Goal: Task Accomplishment & Management: Complete application form

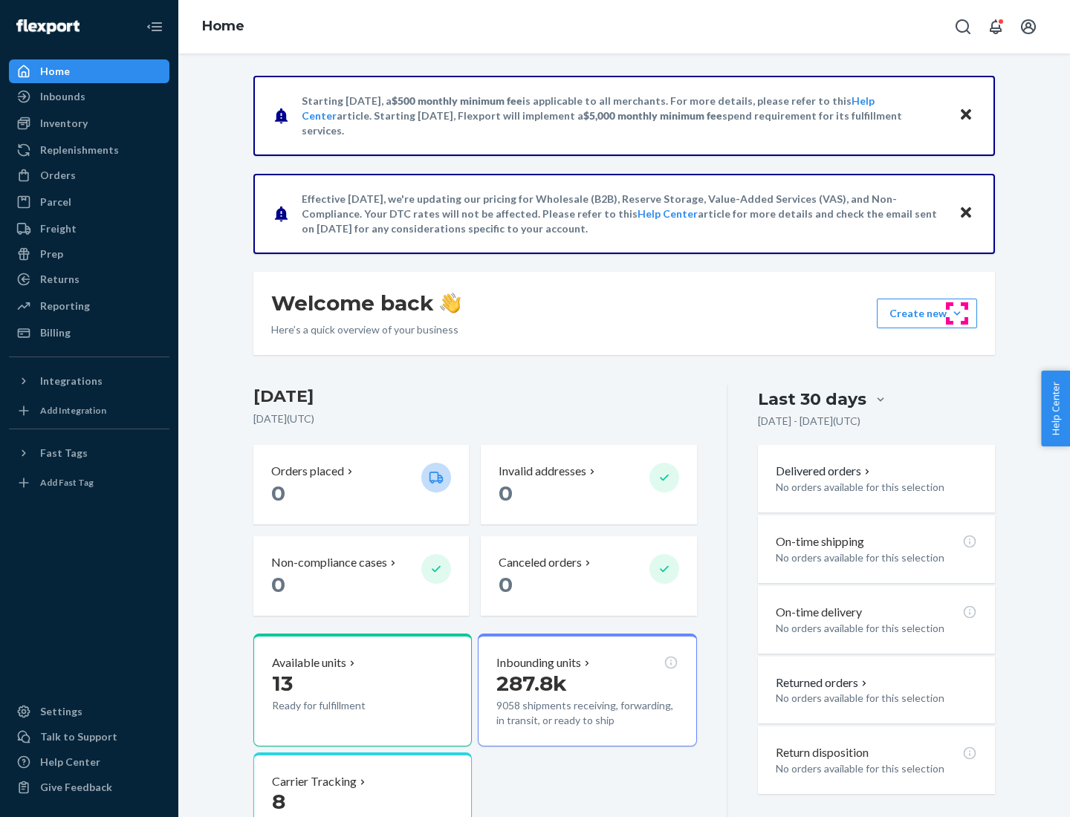
click at [957, 313] on button "Create new Create new inbound Create new order Create new product" at bounding box center [927, 314] width 100 height 30
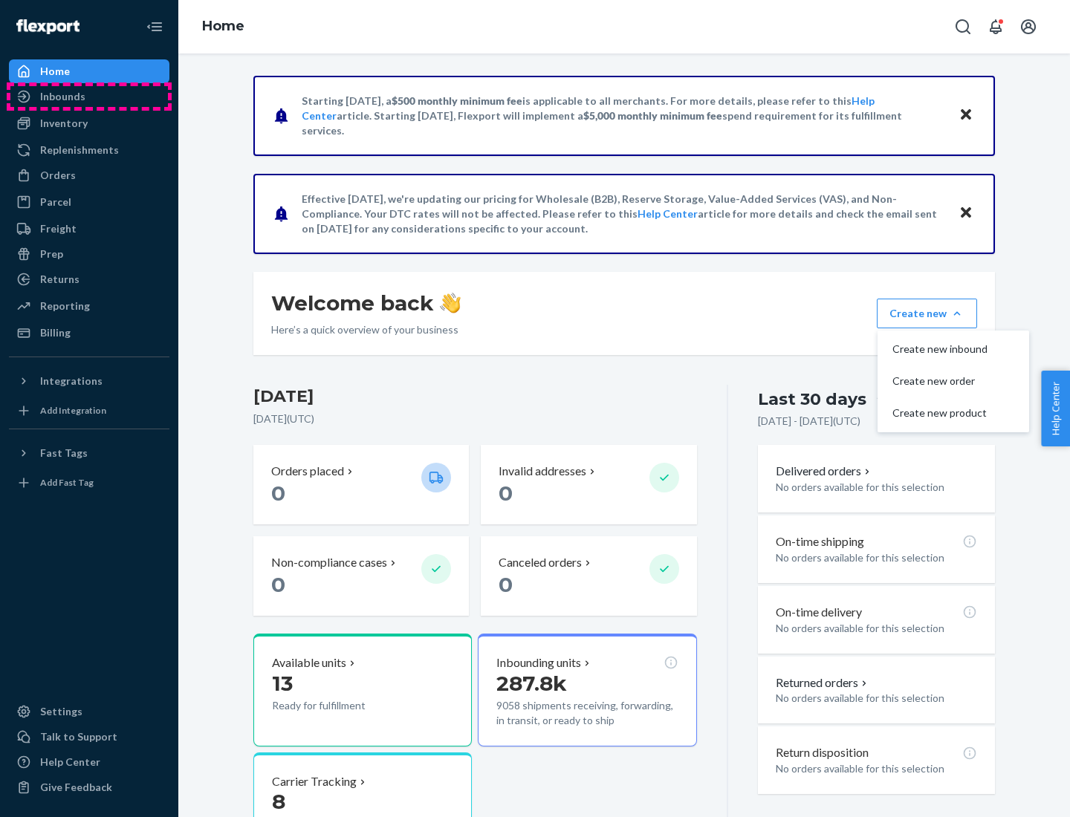
click at [89, 97] on div "Inbounds" at bounding box center [88, 96] width 157 height 21
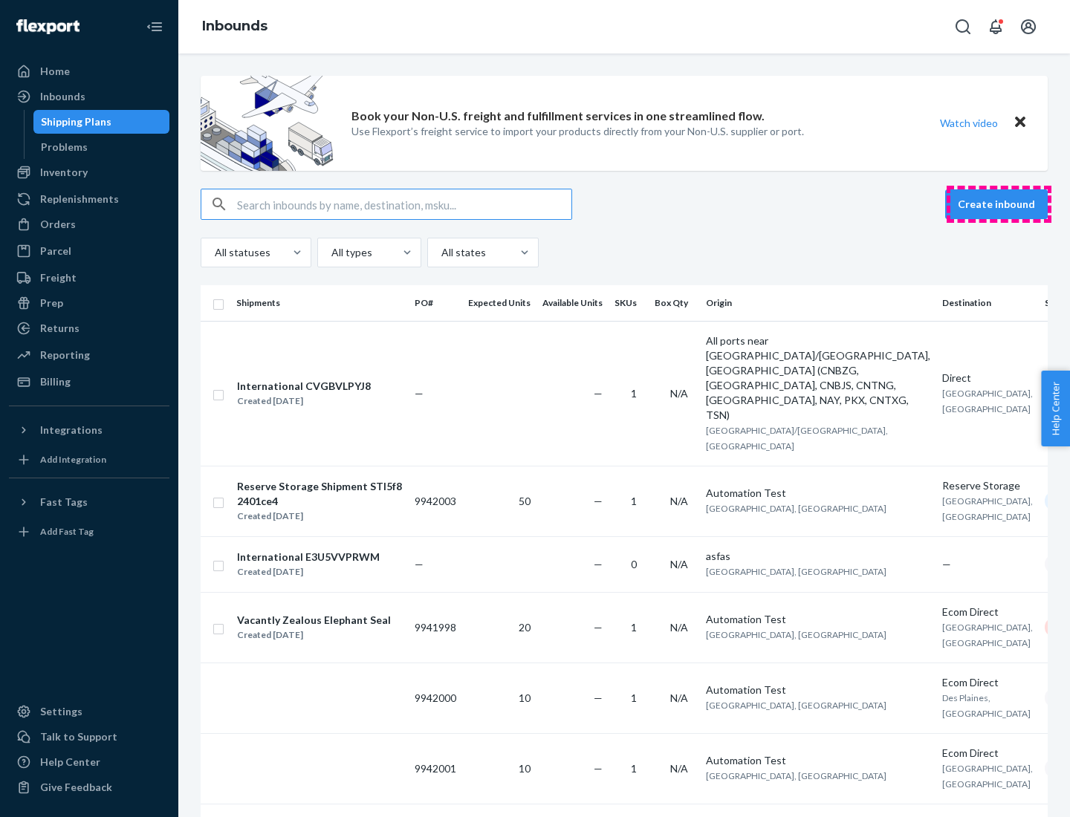
click at [998, 204] on button "Create inbound" at bounding box center [996, 204] width 103 height 30
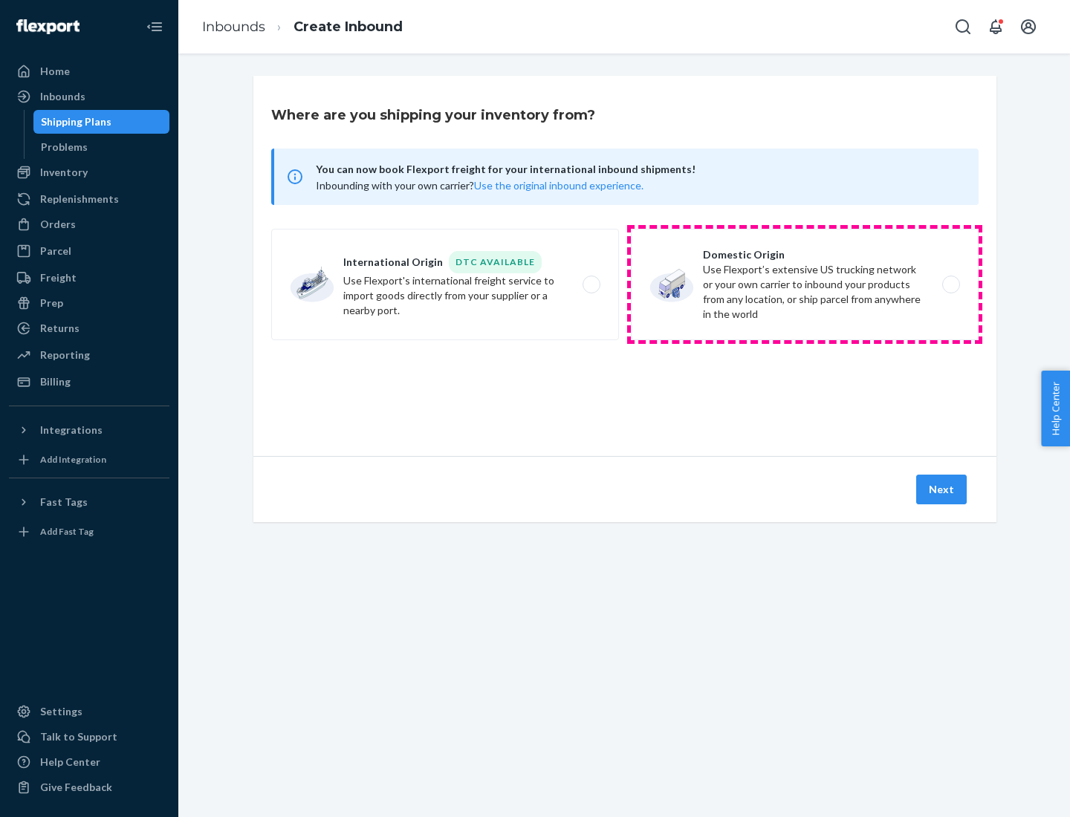
click at [805, 285] on label "Domestic Origin Use Flexport’s extensive US trucking network or your own carrie…" at bounding box center [805, 284] width 348 height 111
click at [950, 285] on input "Domestic Origin Use Flexport’s extensive US trucking network or your own carrie…" at bounding box center [955, 285] width 10 height 10
radio input "true"
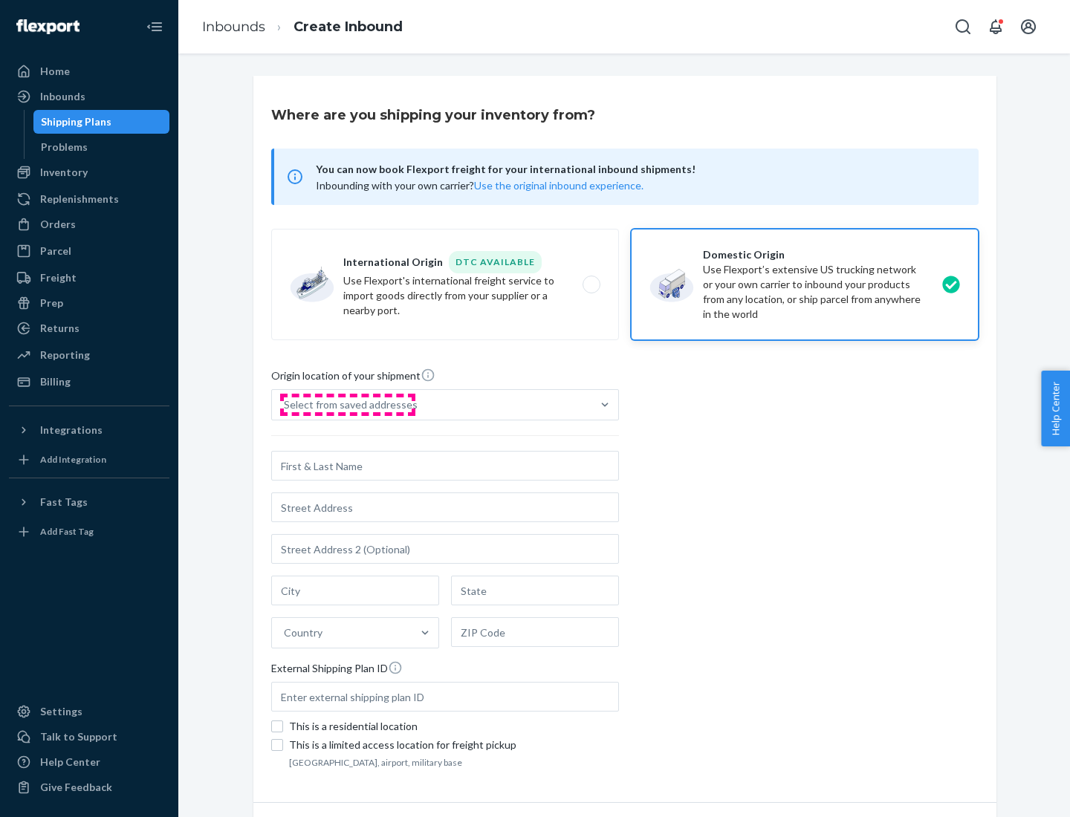
click at [347, 405] on div "Select from saved addresses" at bounding box center [351, 404] width 134 height 15
click at [285, 405] on input "Select from saved addresses" at bounding box center [284, 404] width 1 height 15
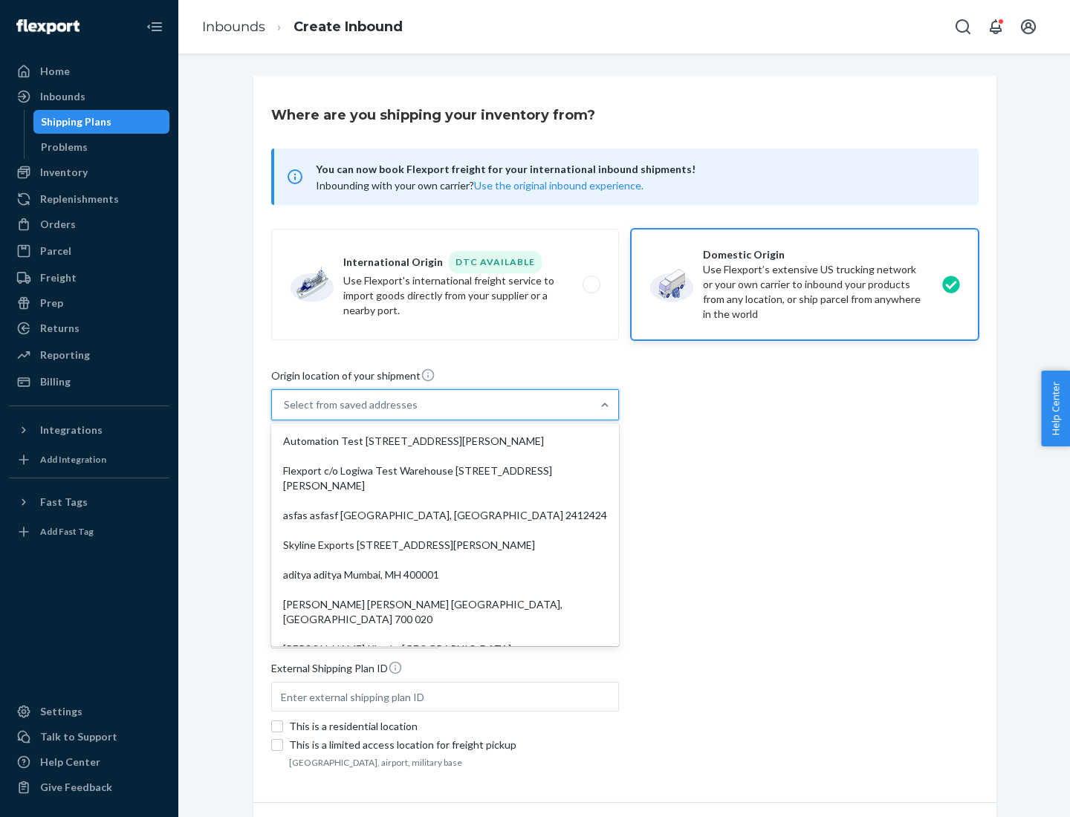
scroll to position [6, 0]
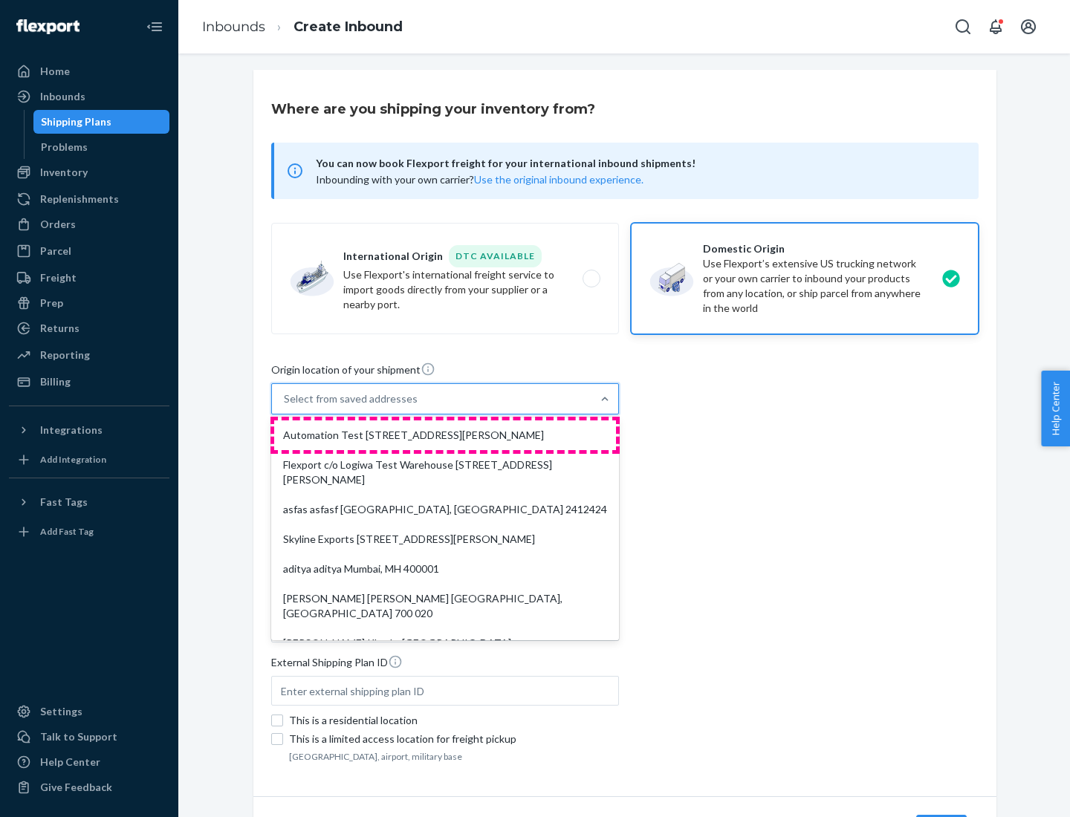
click at [445, 435] on div "Automation Test [STREET_ADDRESS][PERSON_NAME]" at bounding box center [445, 435] width 342 height 30
click at [285, 406] on input "option Automation Test [STREET_ADDRESS][PERSON_NAME]. 9 results available. Use …" at bounding box center [284, 398] width 1 height 15
type input "Automation Test"
type input "9th Floor"
type input "[GEOGRAPHIC_DATA]"
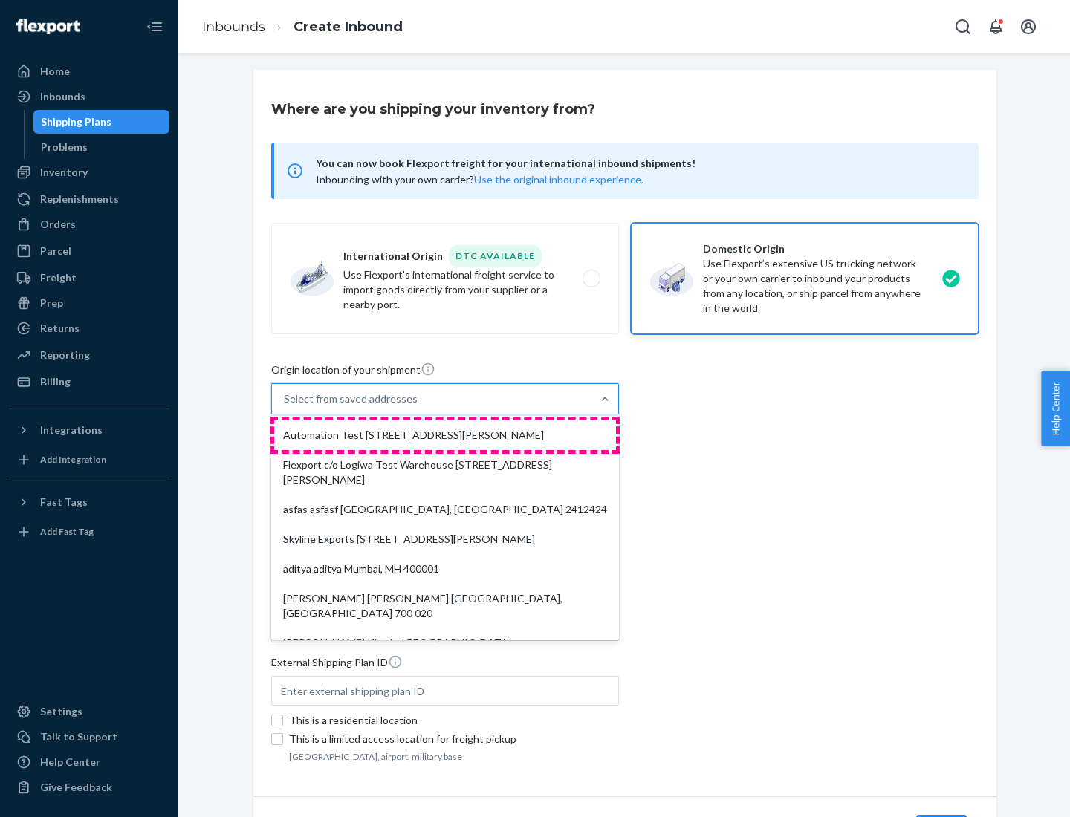
type input "CA"
type input "94104"
type input "[STREET_ADDRESS][PERSON_NAME]"
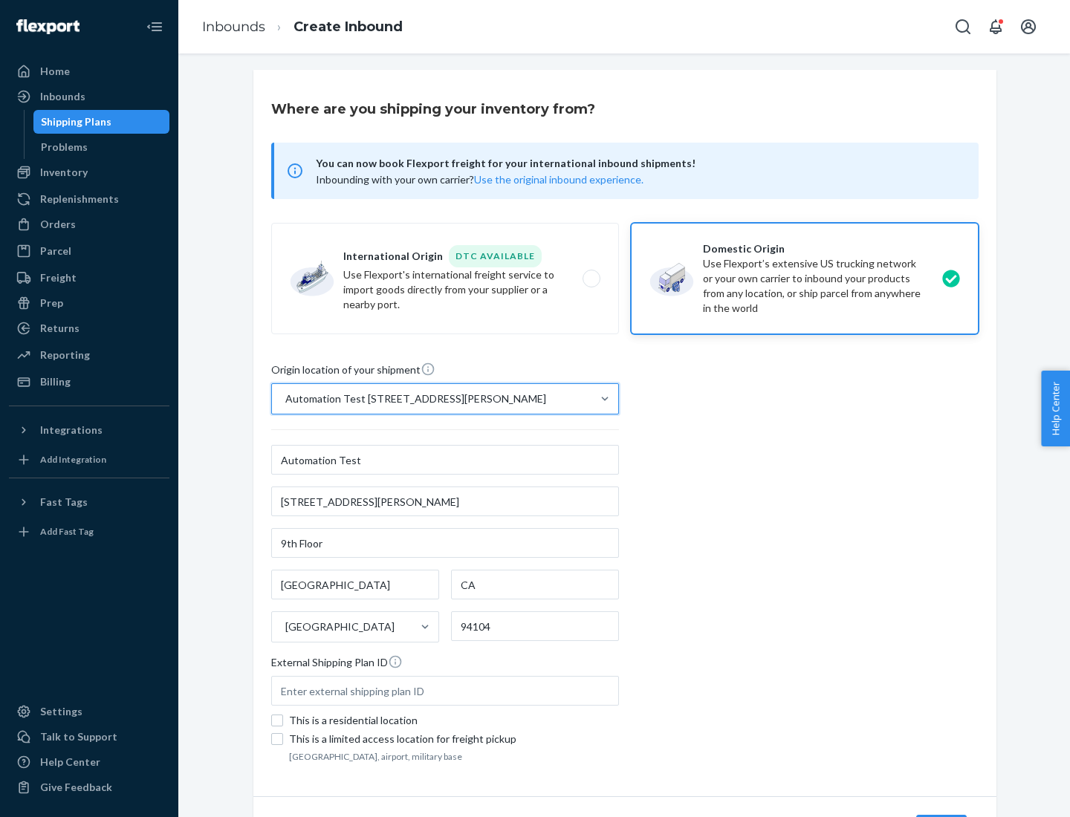
scroll to position [87, 0]
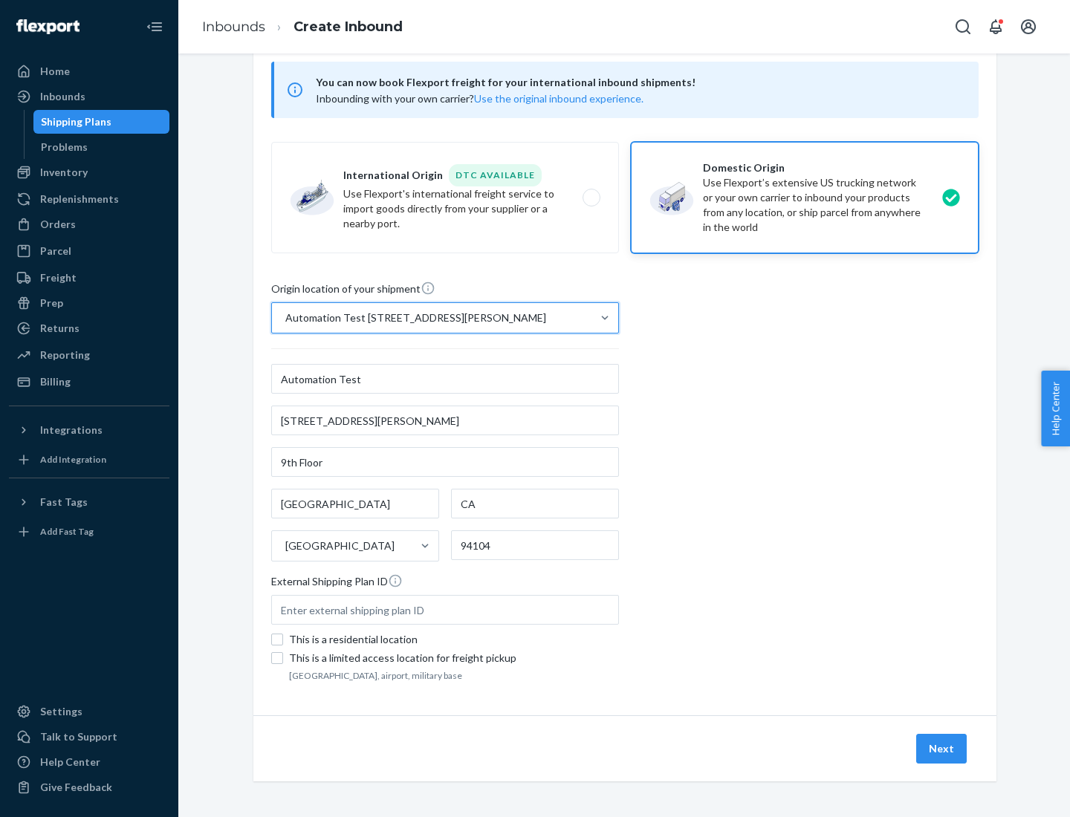
click at [942, 749] on button "Next" at bounding box center [941, 749] width 51 height 30
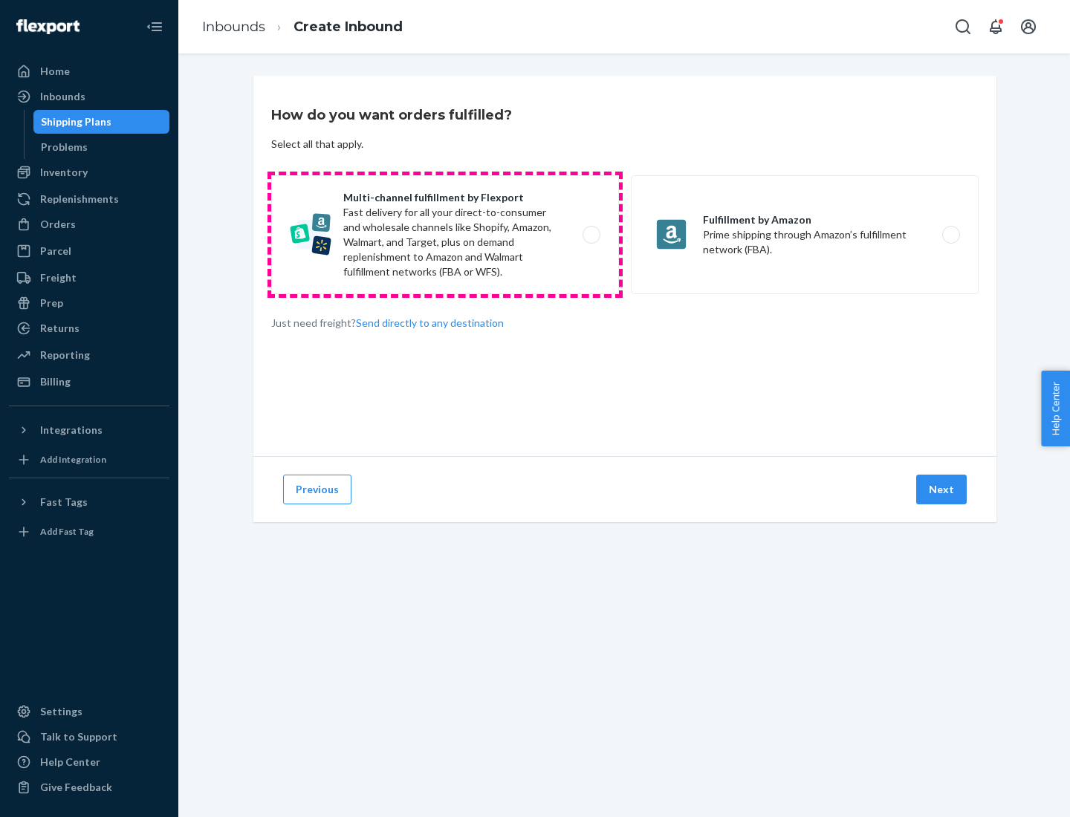
click at [445, 235] on label "Multi-channel fulfillment by Flexport Fast delivery for all your direct-to-cons…" at bounding box center [445, 234] width 348 height 119
click at [591, 235] on input "Multi-channel fulfillment by Flexport Fast delivery for all your direct-to-cons…" at bounding box center [596, 235] width 10 height 10
radio input "true"
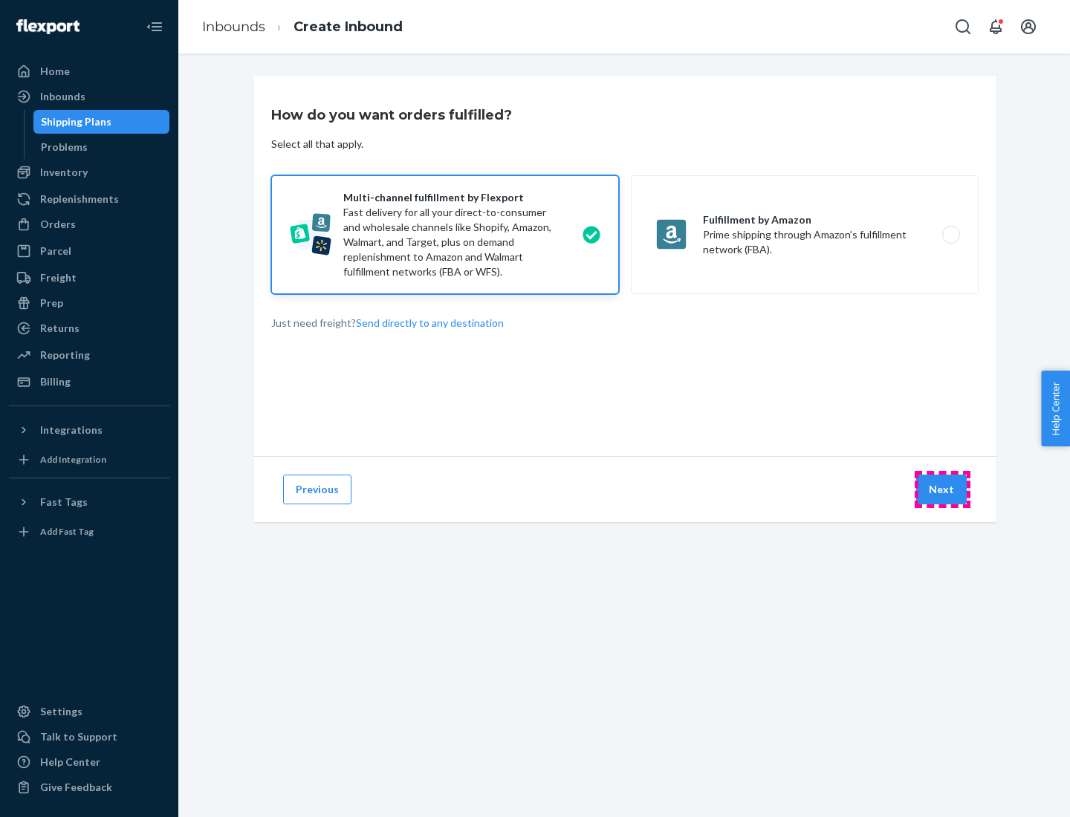
click at [942, 490] on button "Next" at bounding box center [941, 490] width 51 height 30
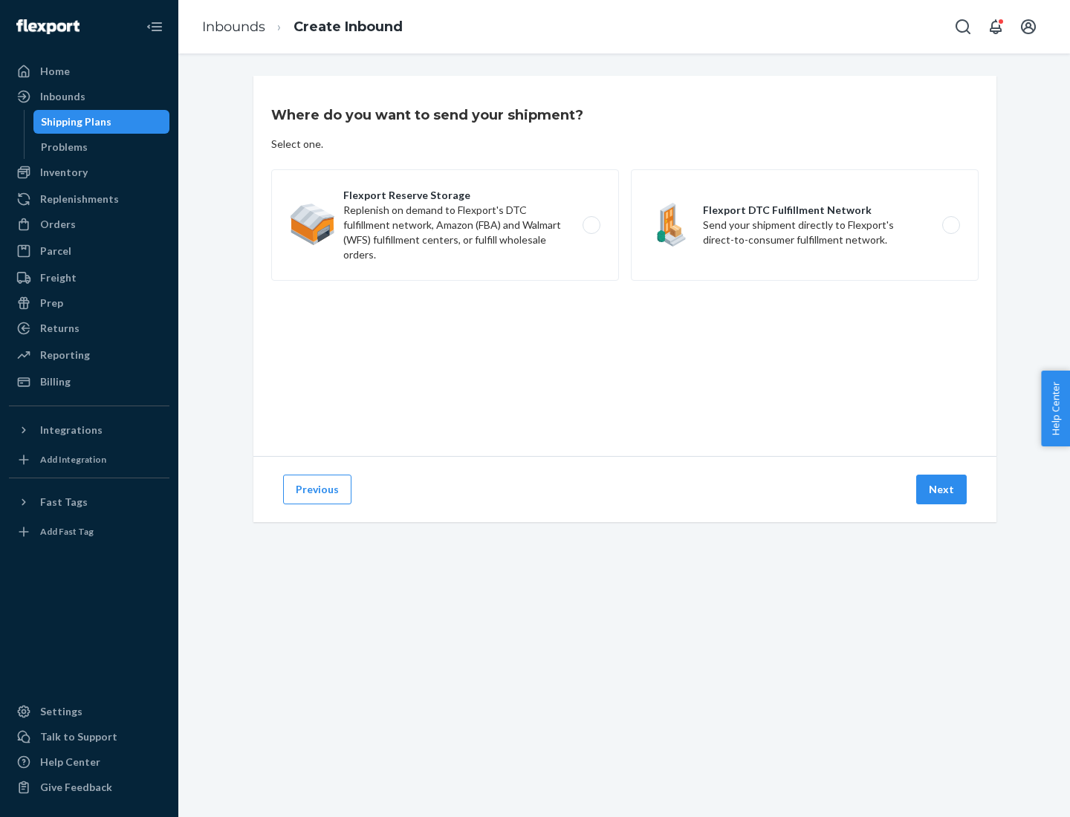
click at [805, 225] on label "Flexport DTC Fulfillment Network Send your shipment directly to Flexport's dire…" at bounding box center [805, 224] width 348 height 111
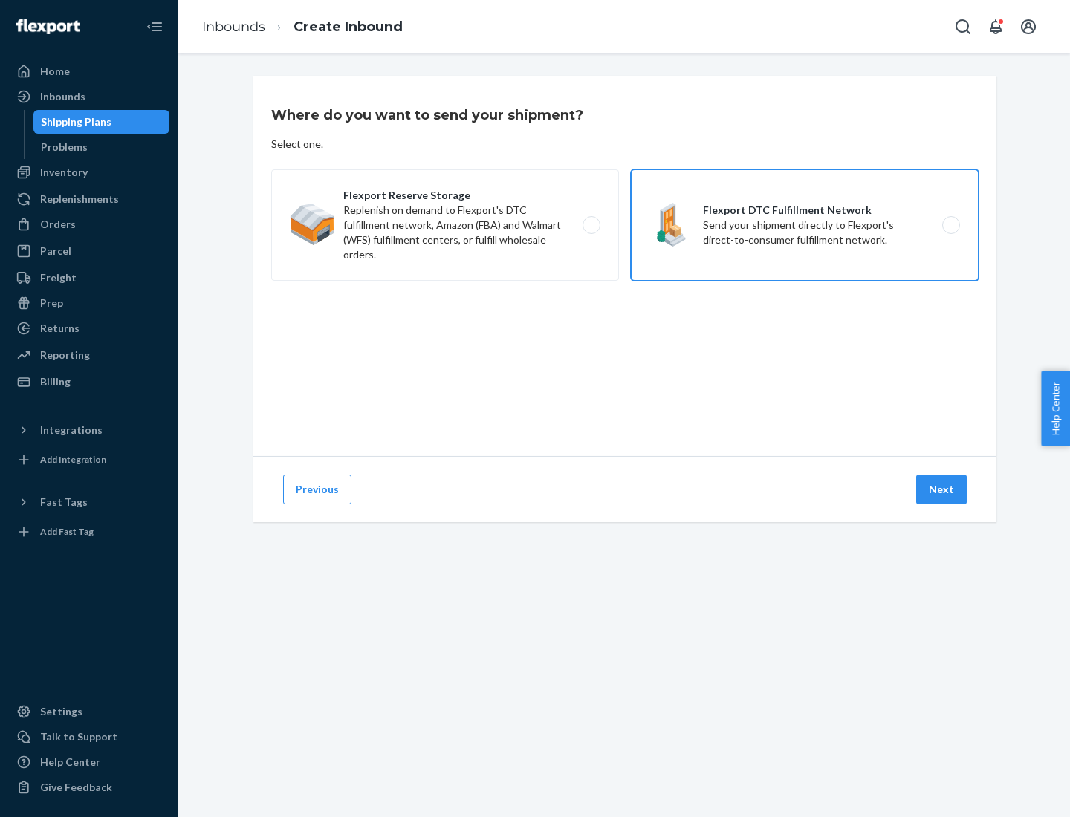
click at [950, 225] on input "Flexport DTC Fulfillment Network Send your shipment directly to Flexport's dire…" at bounding box center [955, 226] width 10 height 10
radio input "true"
click at [942, 490] on button "Next" at bounding box center [941, 490] width 51 height 30
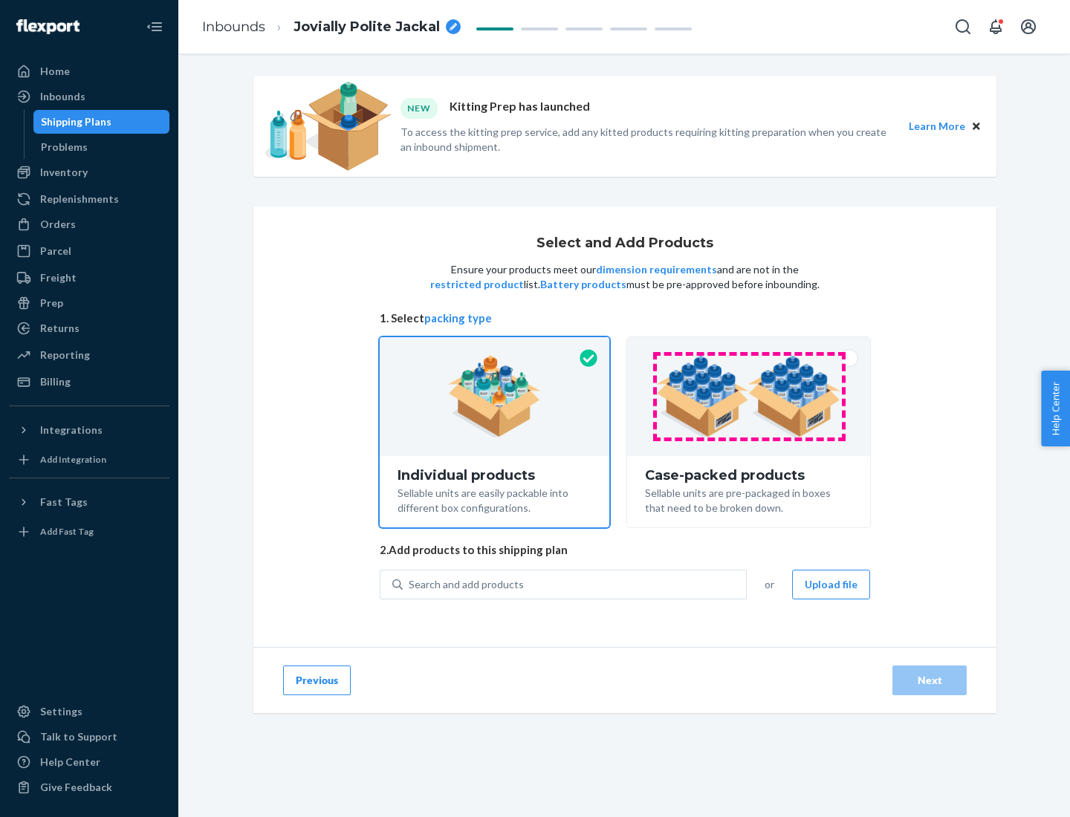
click at [749, 397] on img at bounding box center [748, 397] width 185 height 82
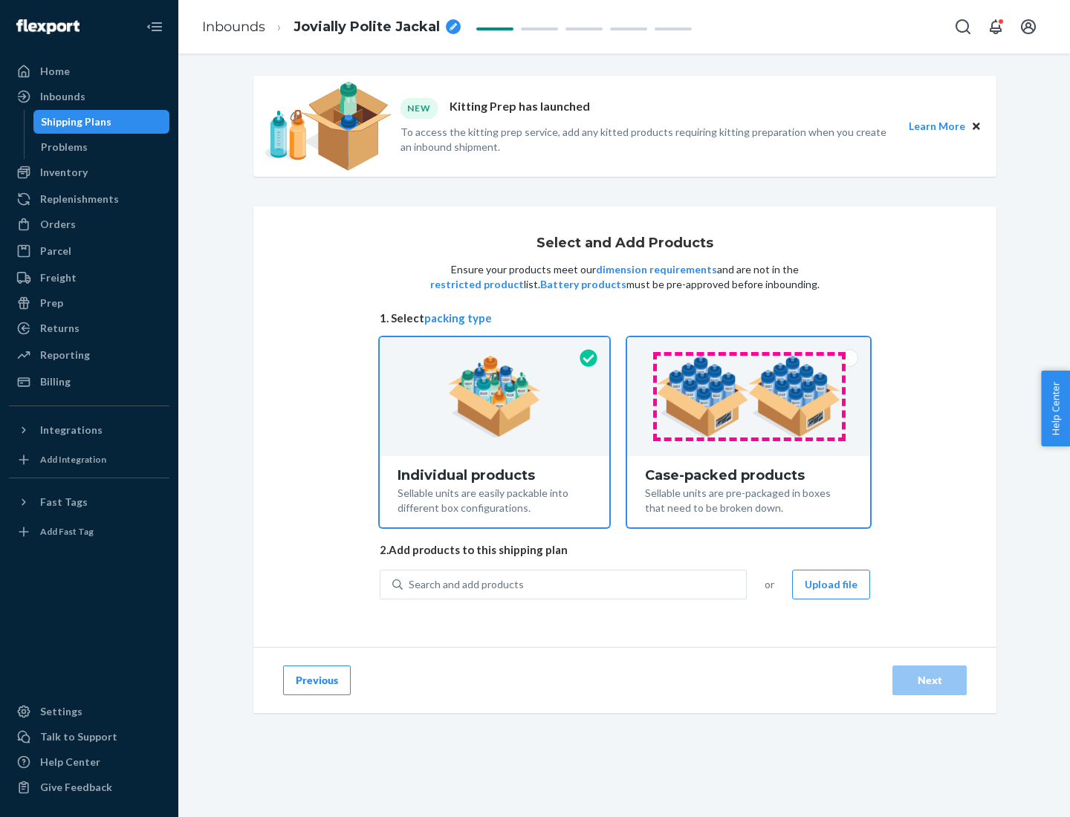
click at [749, 347] on input "Case-packed products Sellable units are pre-packaged in boxes that need to be b…" at bounding box center [749, 342] width 10 height 10
radio input "true"
radio input "false"
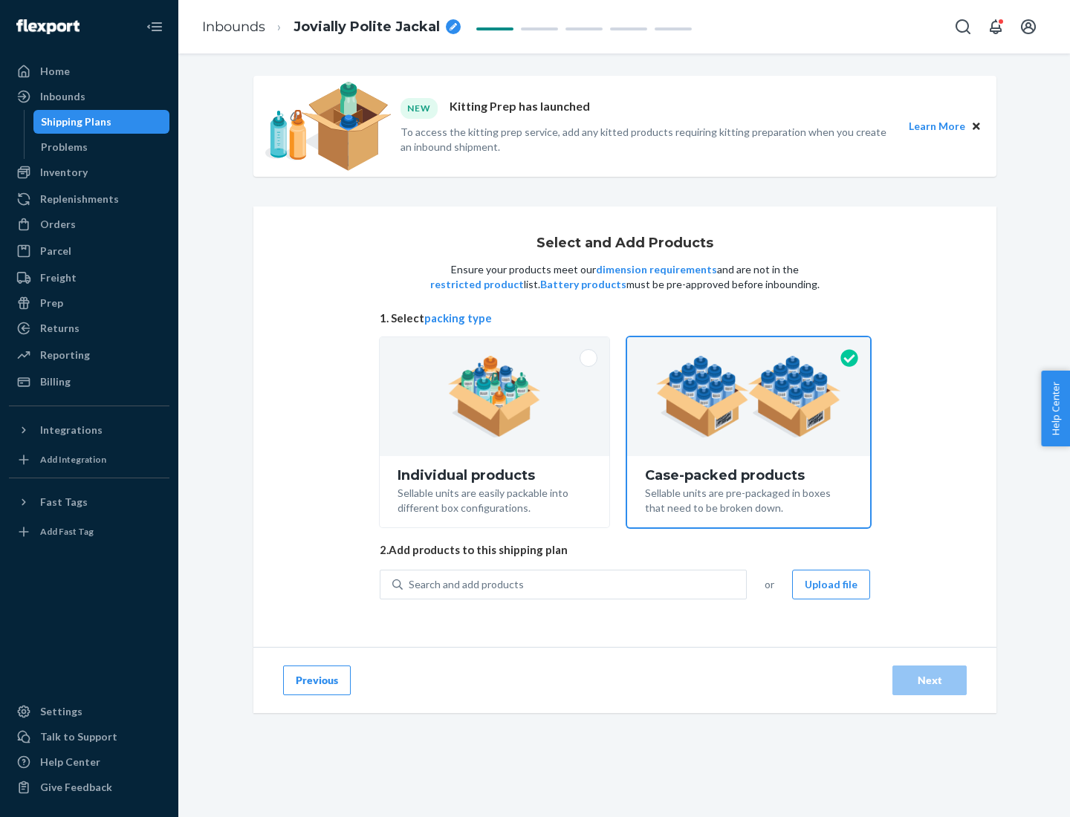
click at [575, 584] on div "Search and add products" at bounding box center [574, 584] width 343 height 27
click at [410, 584] on input "Search and add products" at bounding box center [409, 584] width 1 height 15
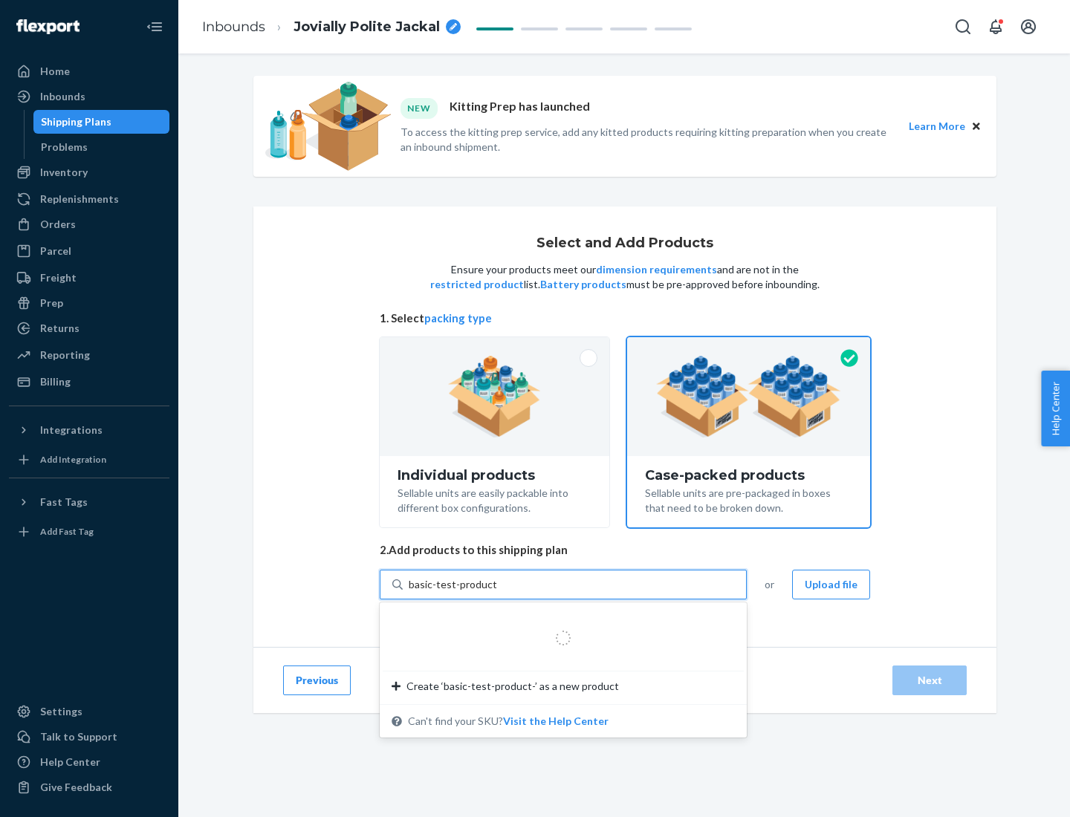
type input "basic-test-product-1"
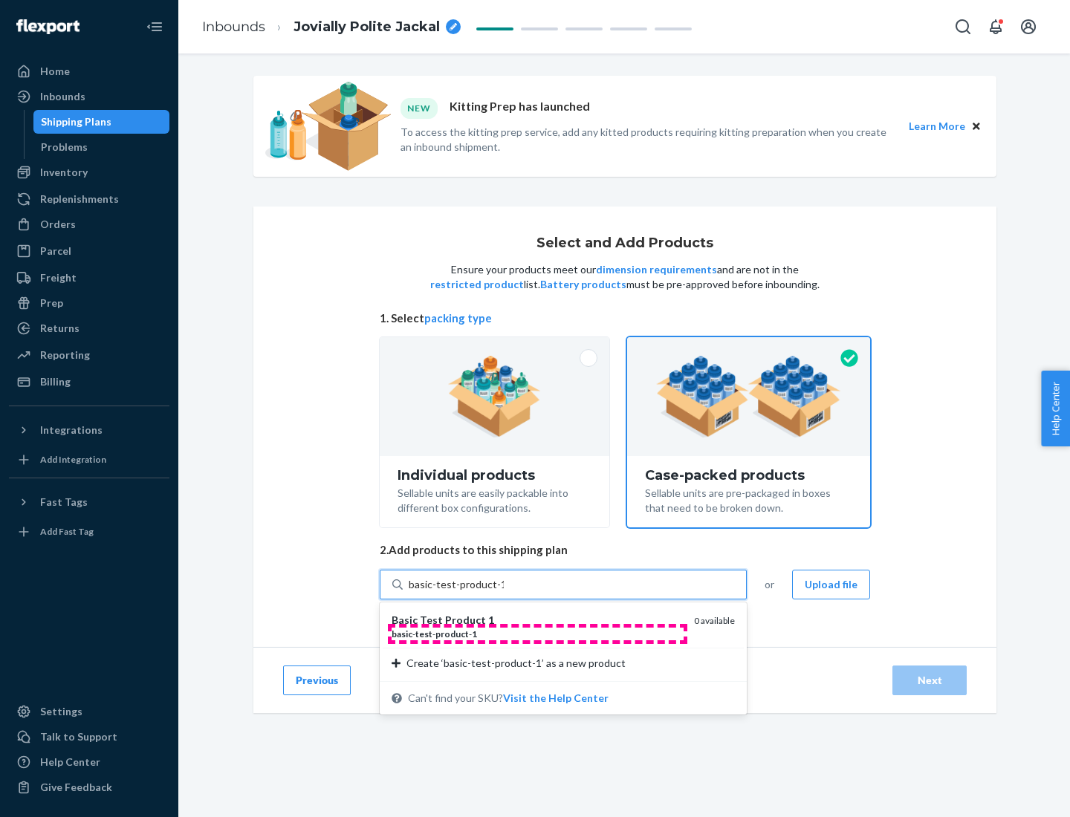
click at [537, 634] on div "basic - test - product - 1" at bounding box center [536, 634] width 290 height 13
click at [504, 592] on input "basic-test-product-1" at bounding box center [456, 584] width 95 height 15
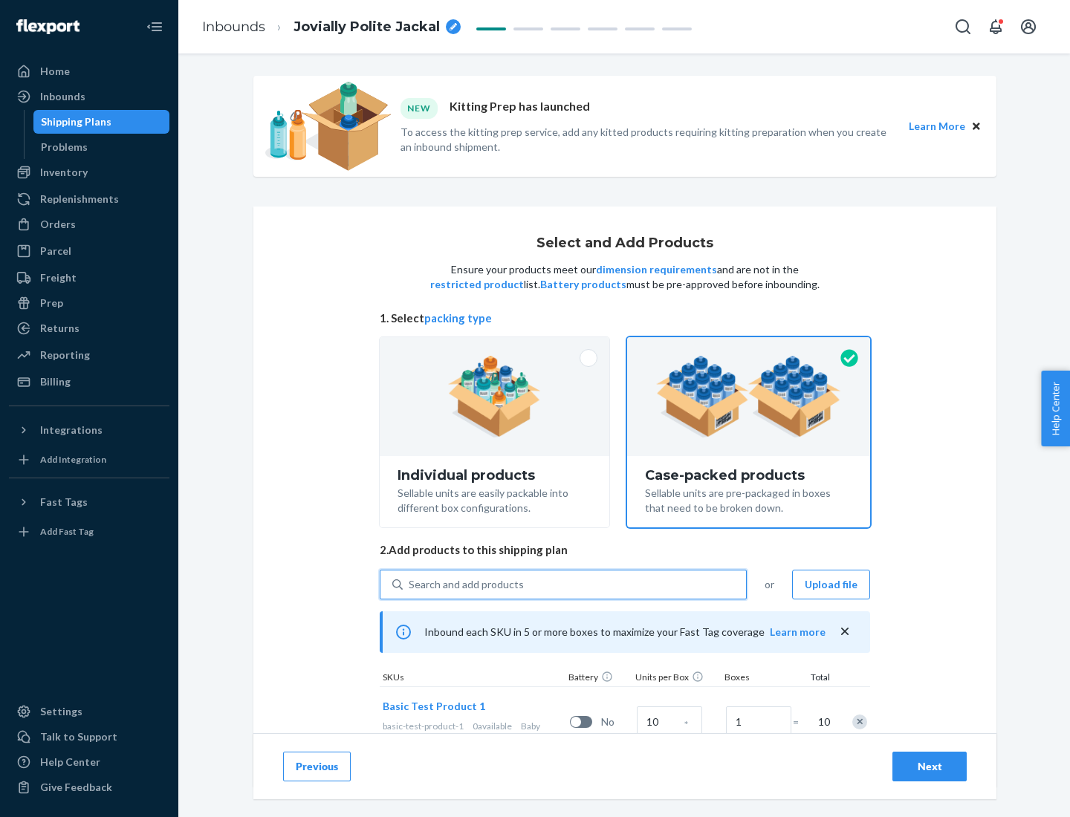
scroll to position [53, 0]
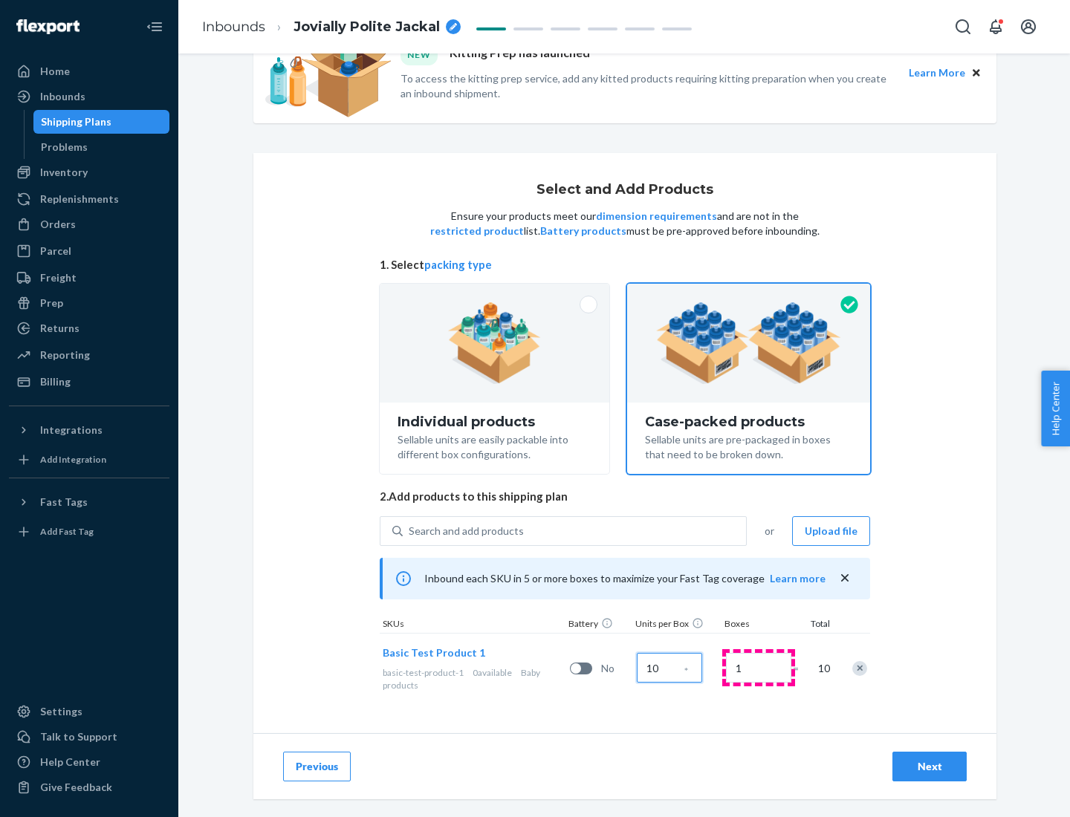
type input "10"
type input "7"
click at [929, 767] on div "Next" at bounding box center [929, 766] width 49 height 15
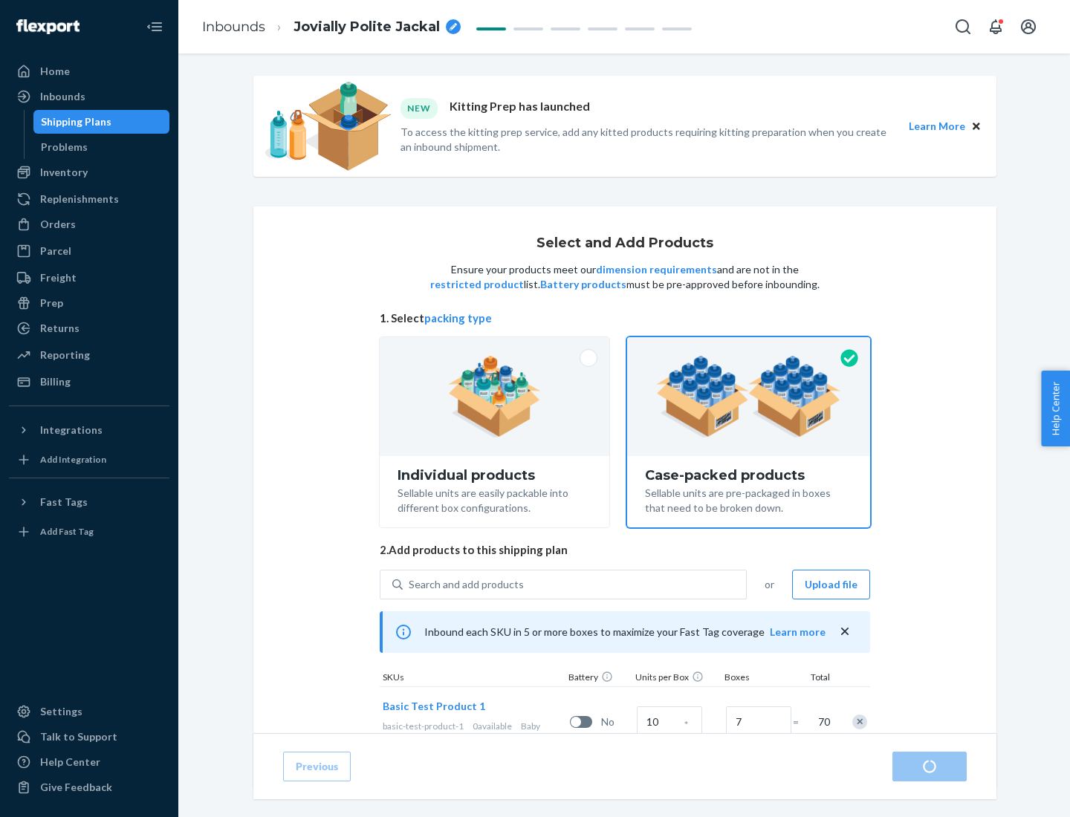
radio input "true"
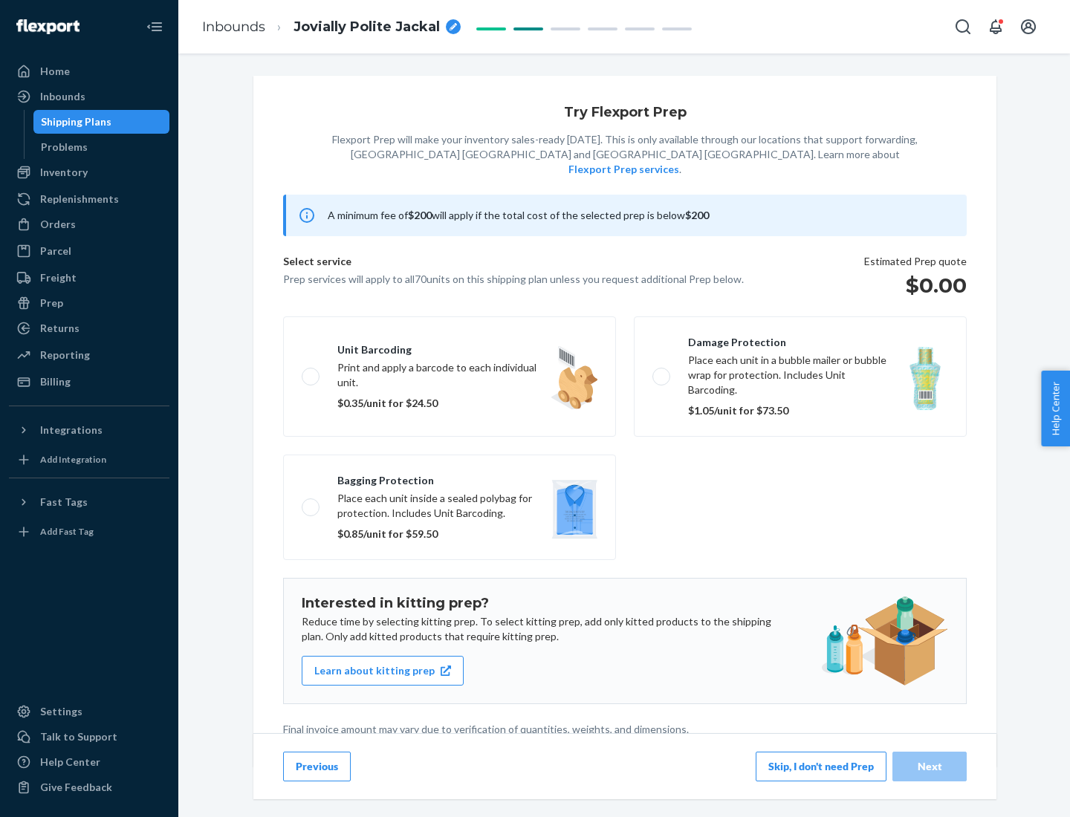
scroll to position [4, 0]
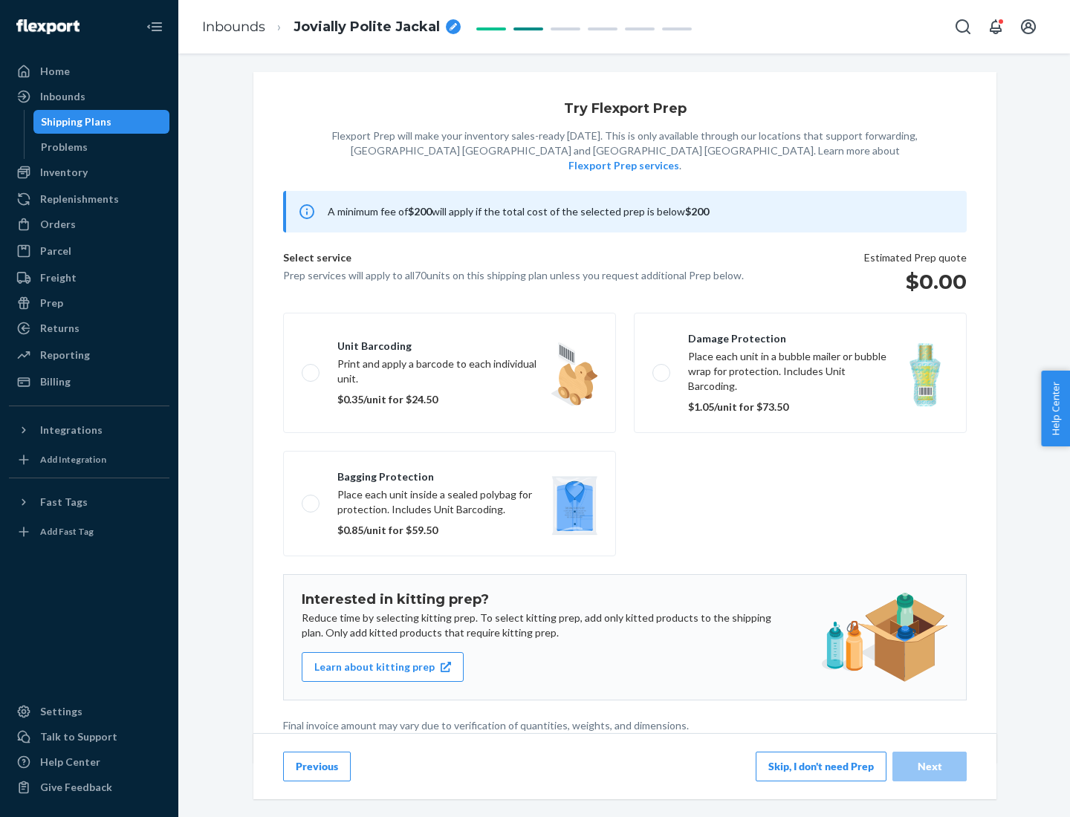
click at [449, 473] on label "Bagging protection Place each unit inside a sealed polybag for protection. Incl…" at bounding box center [449, 503] width 333 height 105
click at [311, 498] on input "Bagging protection Place each unit inside a sealed polybag for protection. Incl…" at bounding box center [307, 503] width 10 height 10
checkbox input "true"
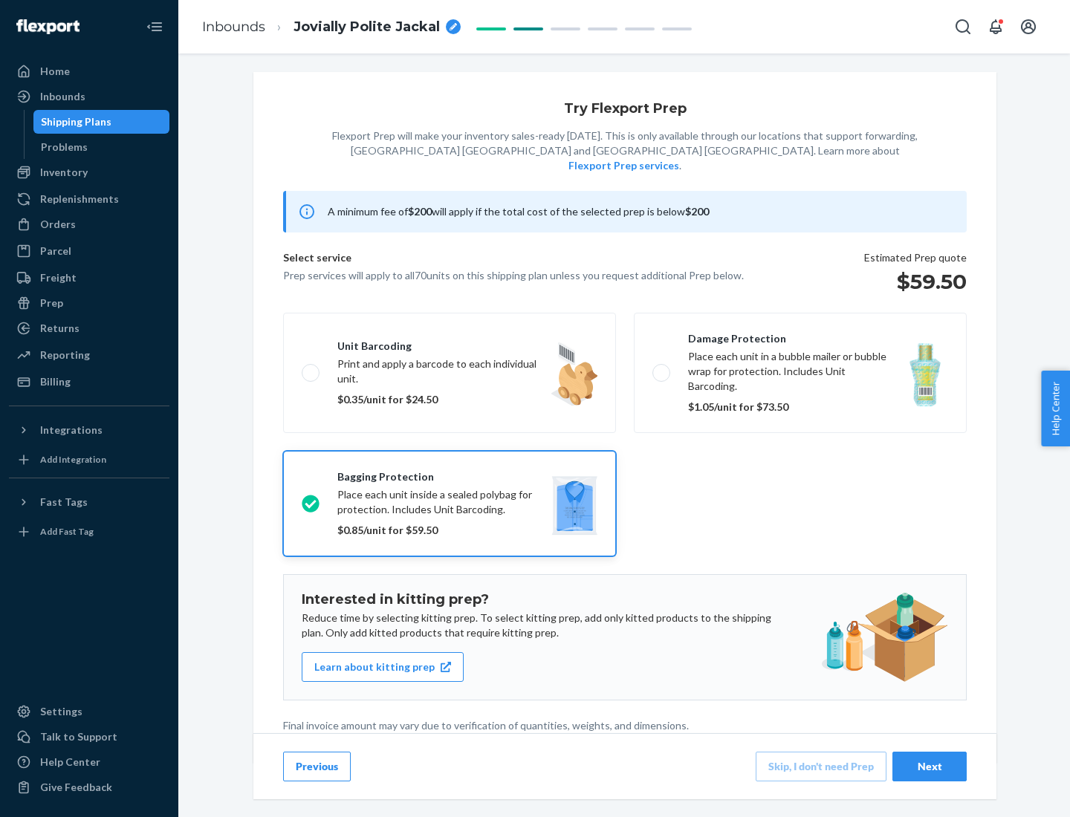
click at [929, 766] on div "Next" at bounding box center [929, 766] width 49 height 15
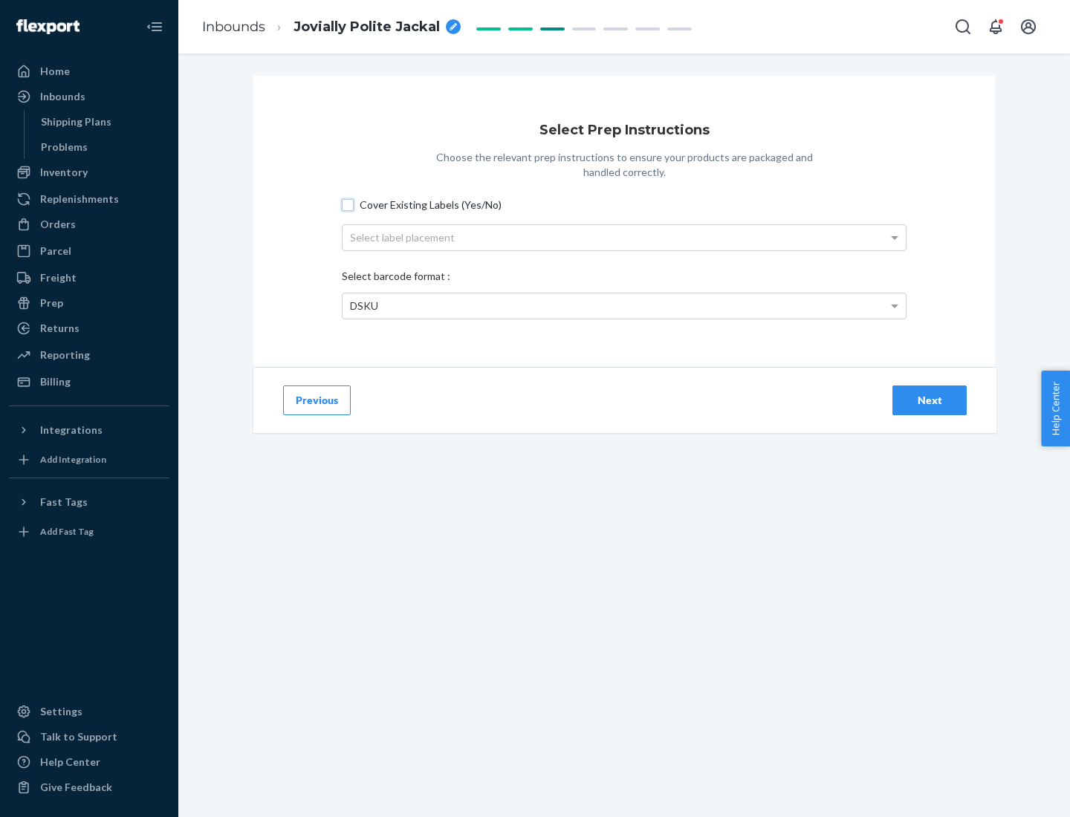
click at [348, 204] on input "Cover Existing Labels (Yes/No)" at bounding box center [348, 205] width 12 height 12
checkbox input "true"
click at [624, 237] on div "Select label placement" at bounding box center [623, 237] width 563 height 25
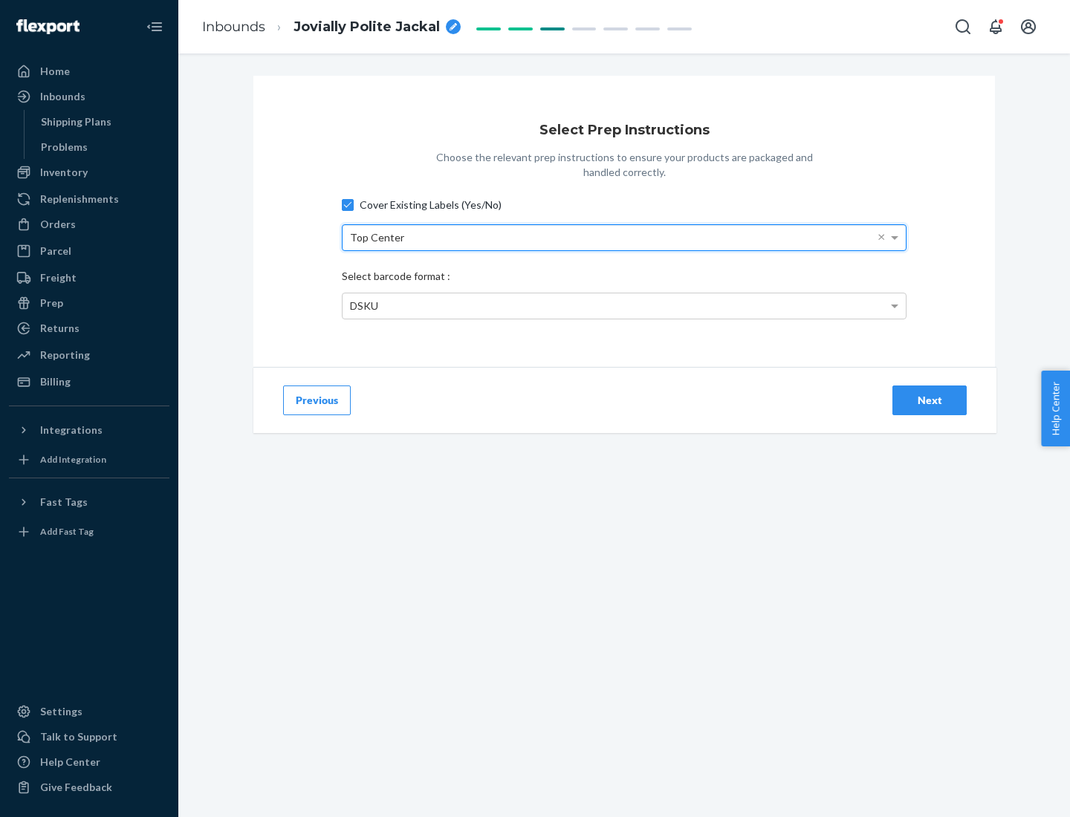
click at [624, 305] on div "DSKU" at bounding box center [623, 305] width 563 height 25
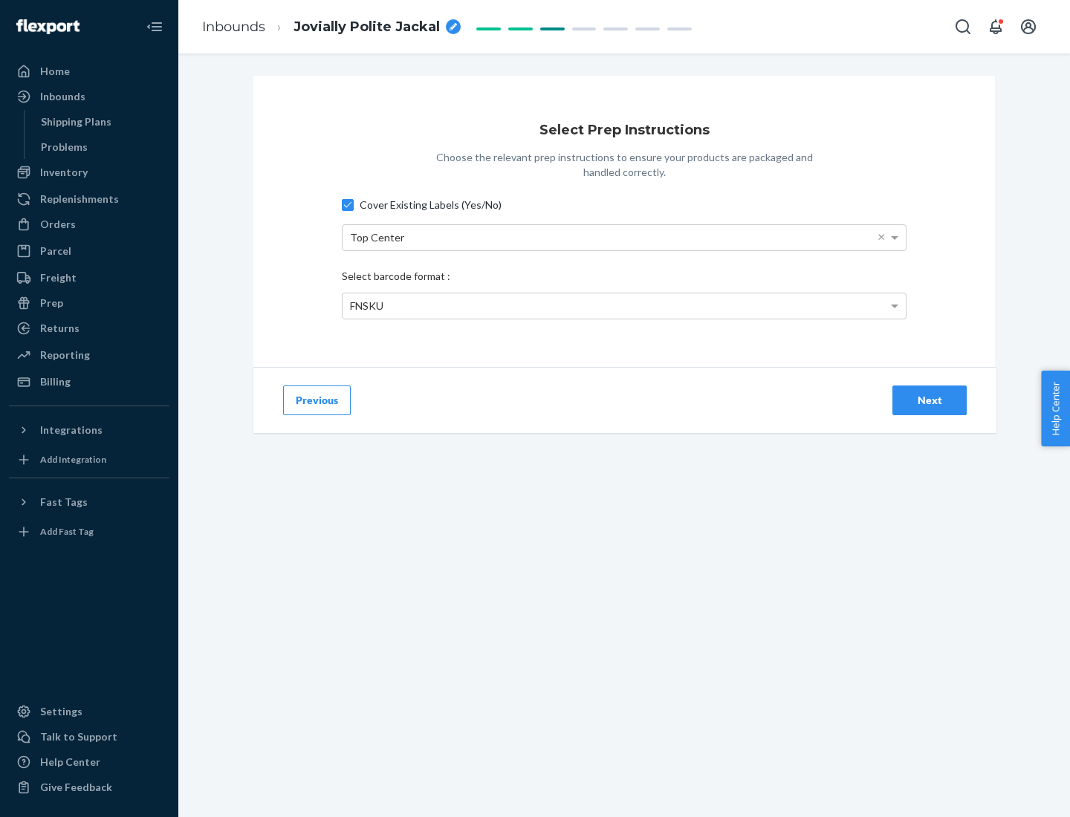
click at [929, 400] on div "Next" at bounding box center [929, 400] width 49 height 15
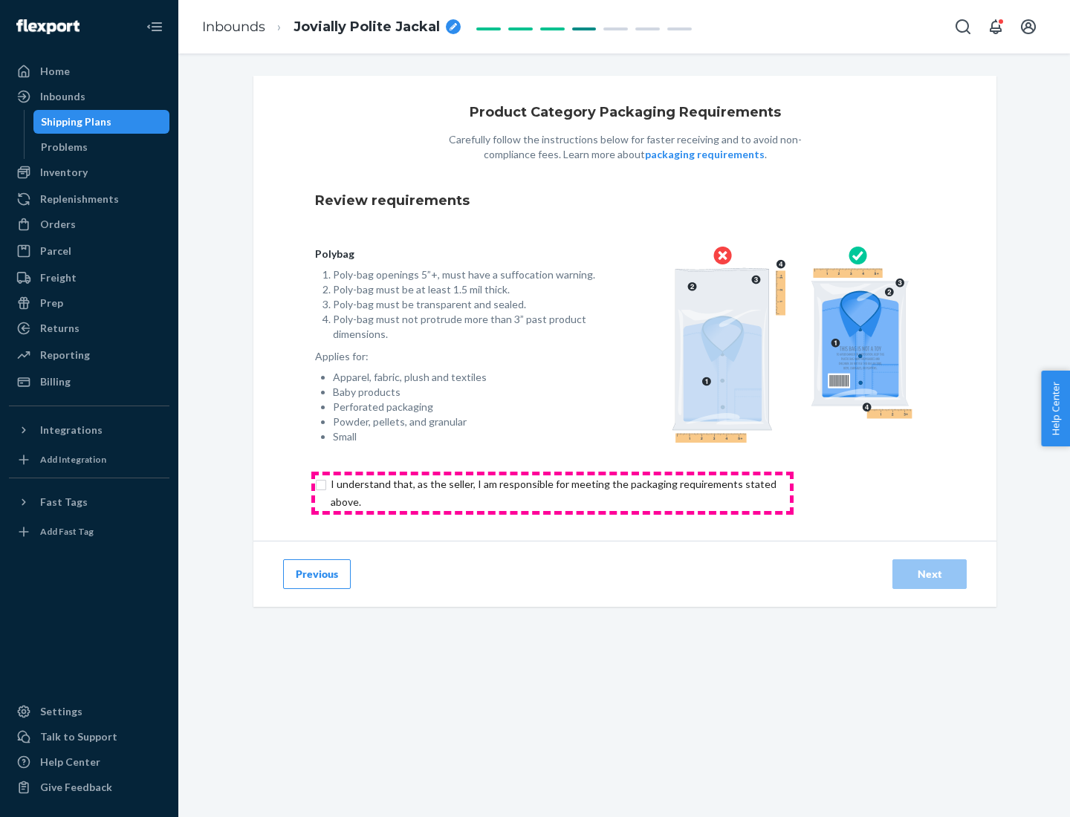
click at [552, 493] on input "checkbox" at bounding box center [562, 493] width 494 height 36
checkbox input "true"
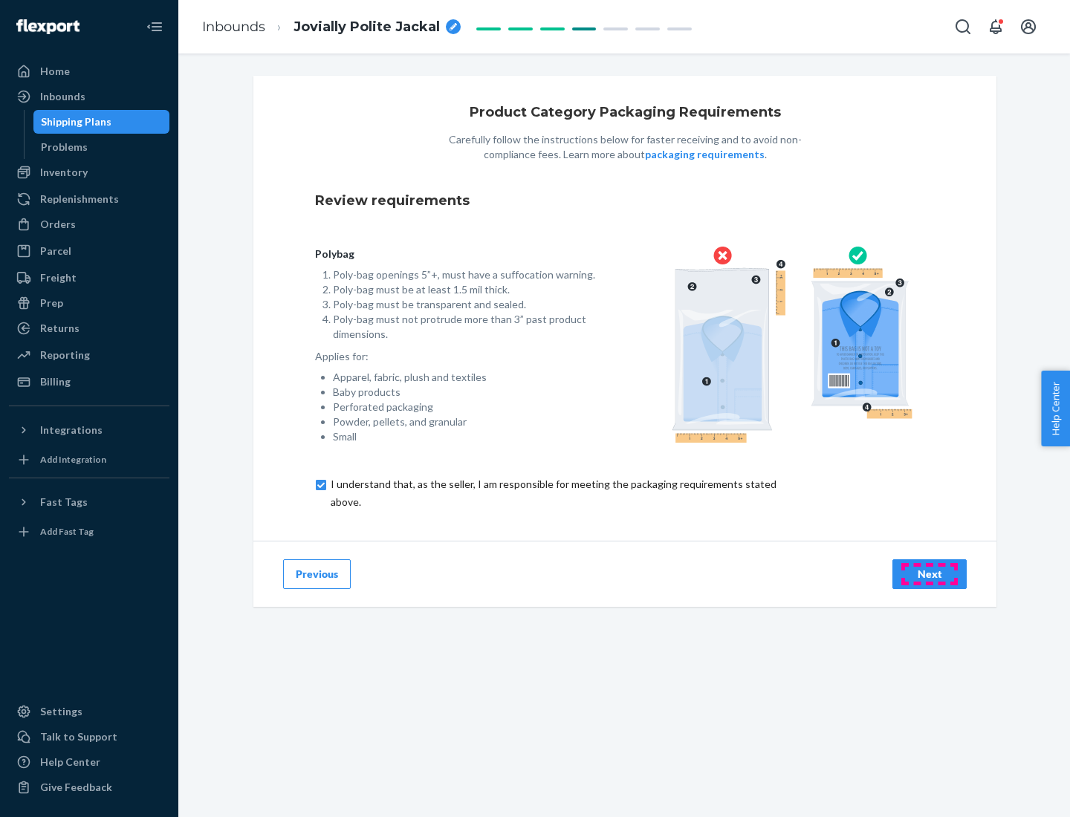
click at [929, 574] on div "Next" at bounding box center [929, 574] width 49 height 15
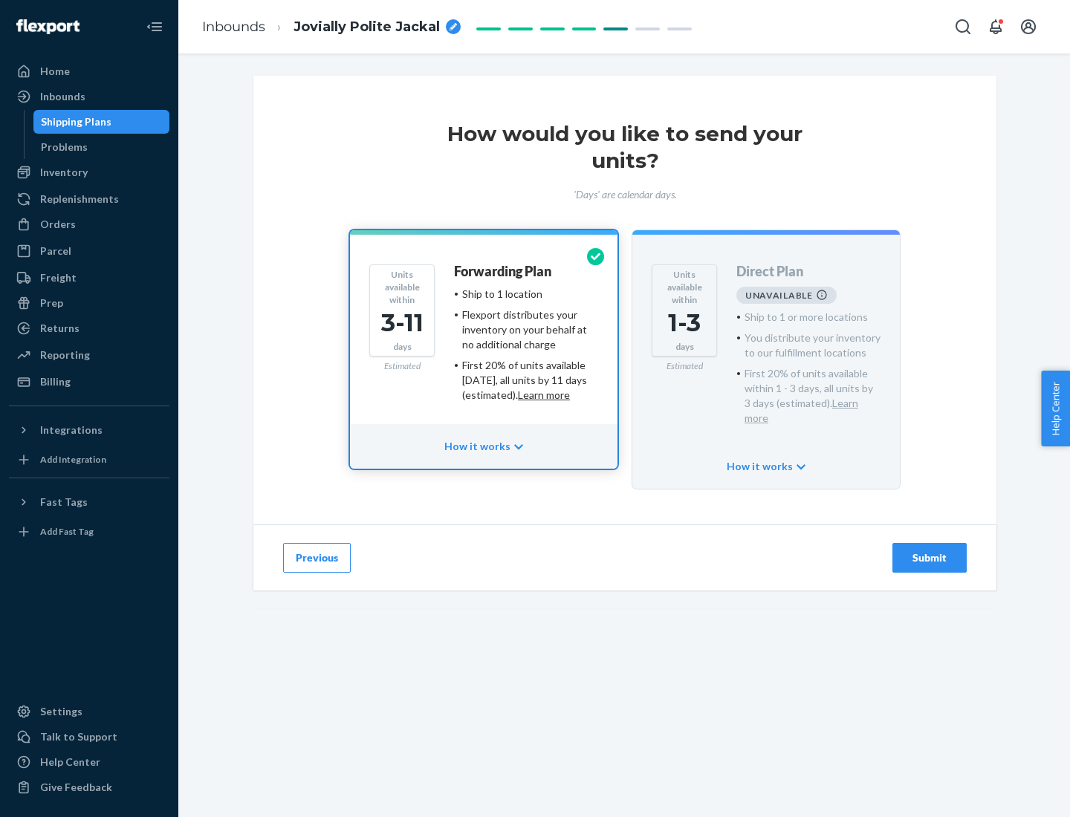
click at [504, 271] on h4 "Forwarding Plan" at bounding box center [502, 271] width 97 height 15
click at [929, 550] on div "Submit" at bounding box center [929, 557] width 49 height 15
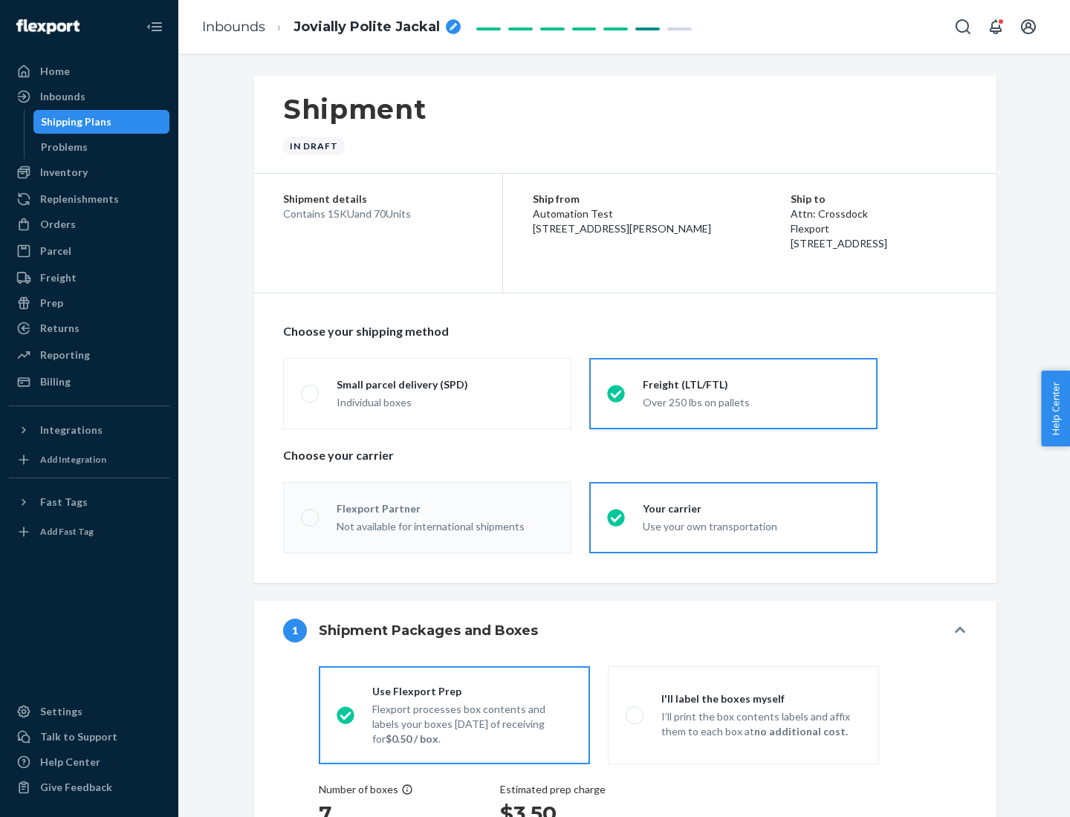
radio input "true"
radio input "false"
radio input "true"
radio input "false"
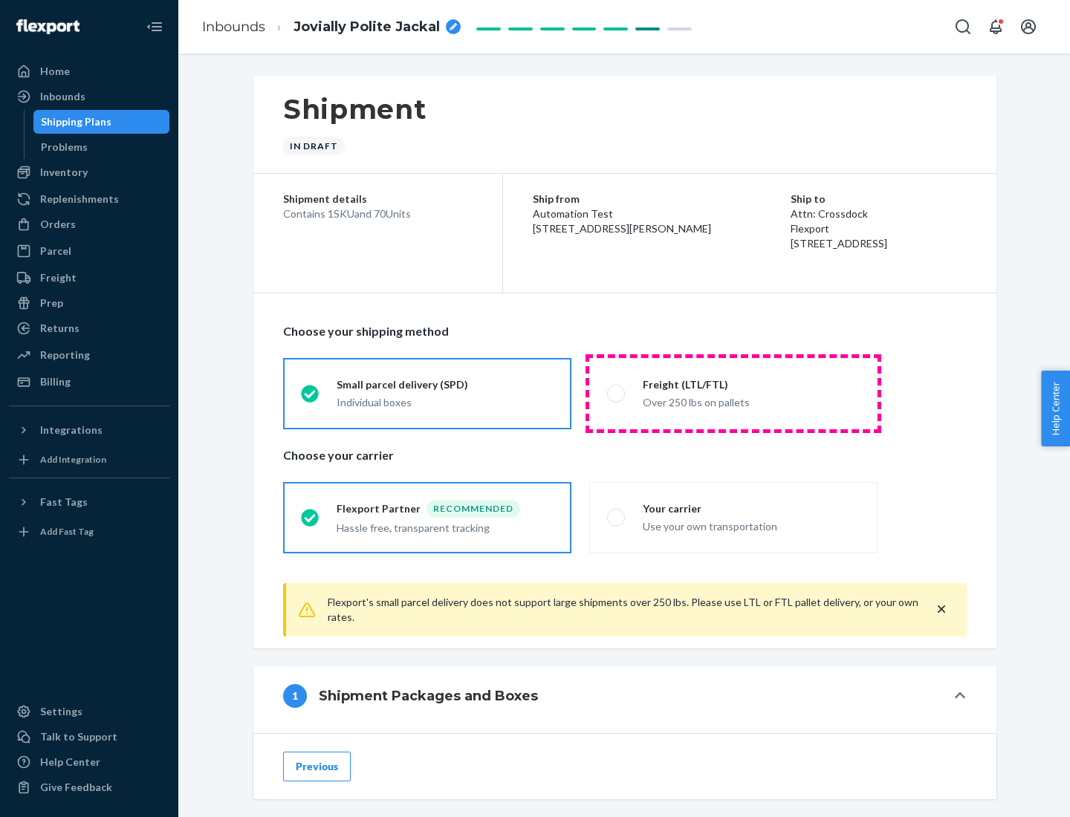
click at [733, 393] on div "Over 250 lbs on pallets" at bounding box center [751, 401] width 217 height 18
click at [617, 393] on input "Freight (LTL/FTL) Over 250 lbs on pallets" at bounding box center [612, 394] width 10 height 10
radio input "true"
radio input "false"
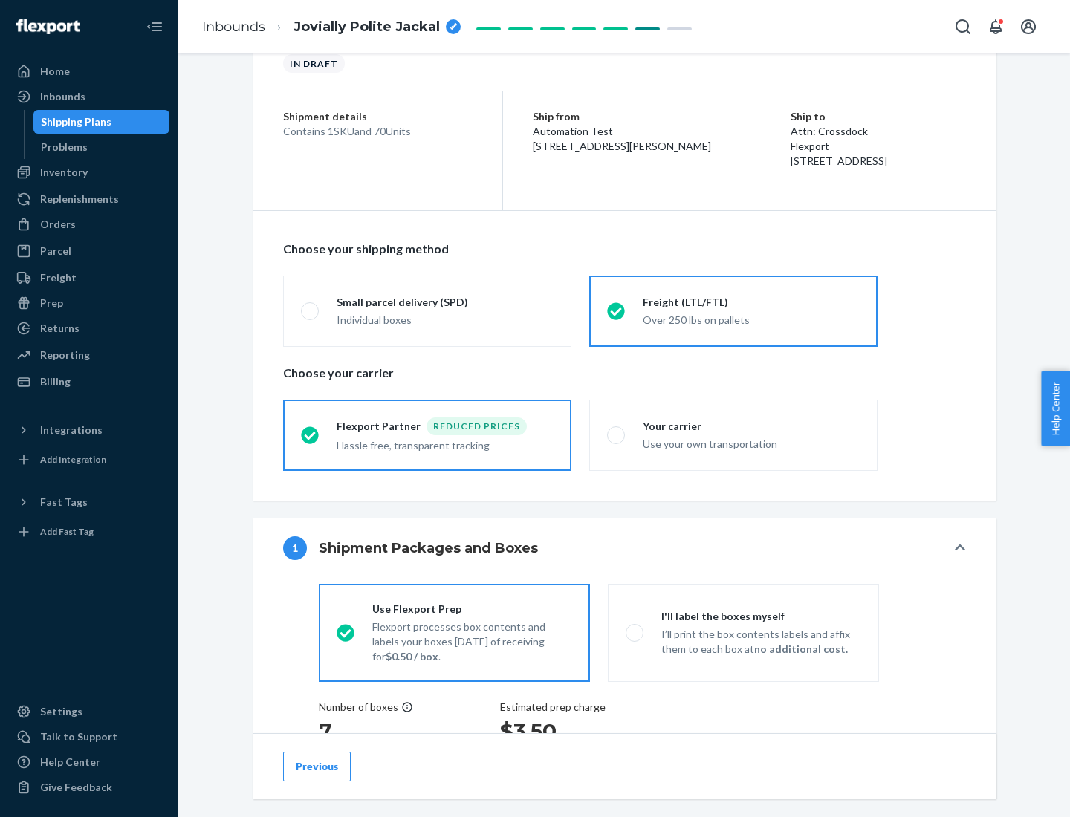
click at [427, 435] on div "Hassle free, transparent tracking" at bounding box center [445, 444] width 217 height 18
click at [311, 435] on input "Flexport Partner Reduced prices Hassle free, transparent tracking" at bounding box center [306, 435] width 10 height 10
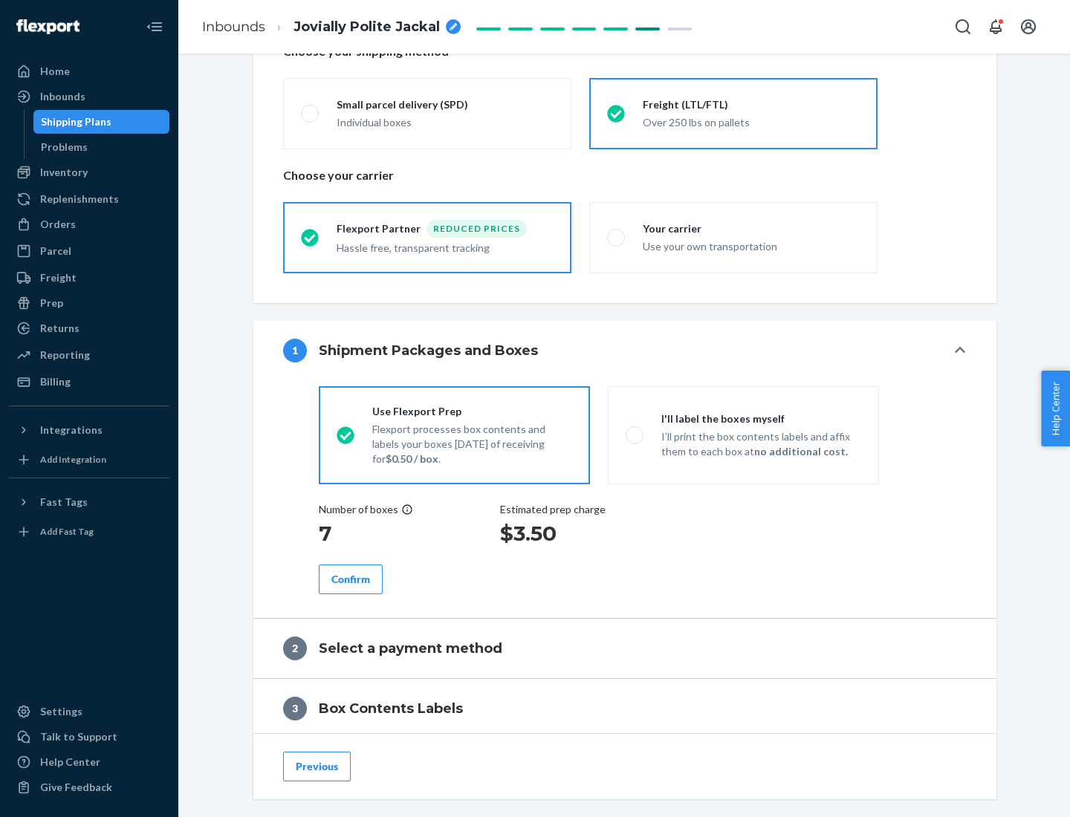
click at [743, 435] on p "I’ll print the box contents labels and affix them to each box at no additional …" at bounding box center [761, 444] width 200 height 30
click at [635, 435] on input "I'll label the boxes myself I’ll print the box contents labels and affix them t…" at bounding box center [631, 435] width 10 height 10
radio input "true"
radio input "false"
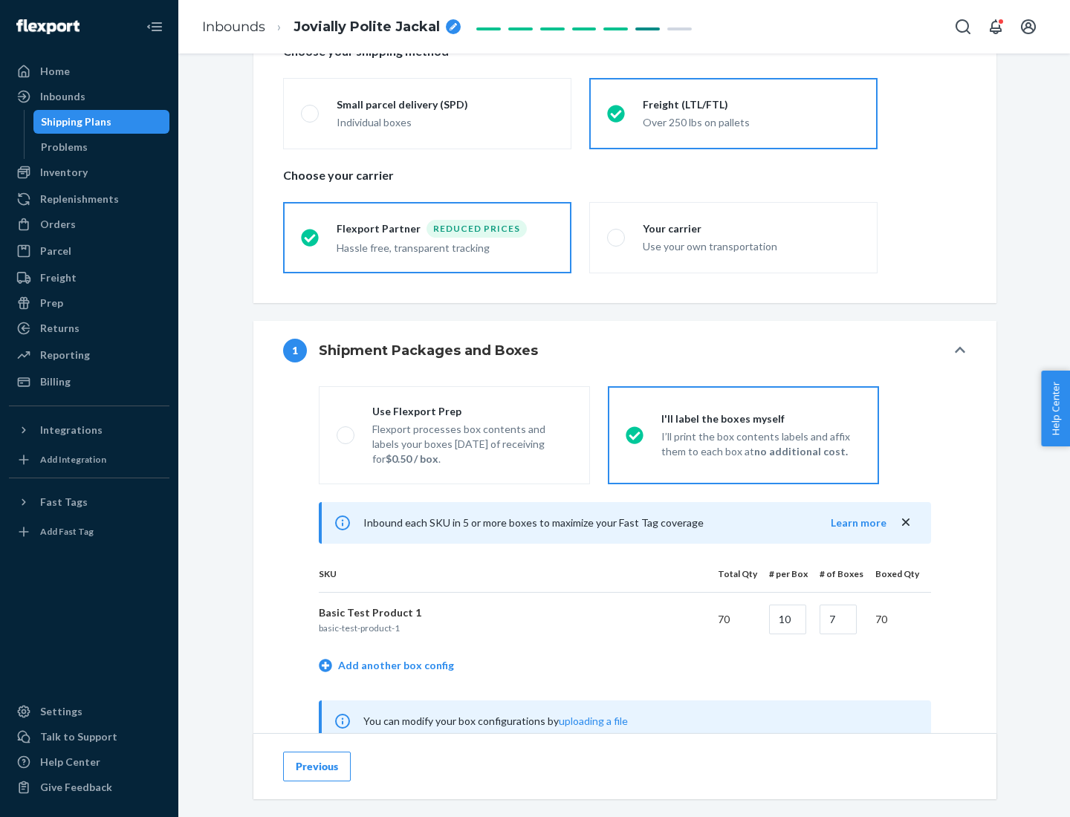
scroll to position [464, 0]
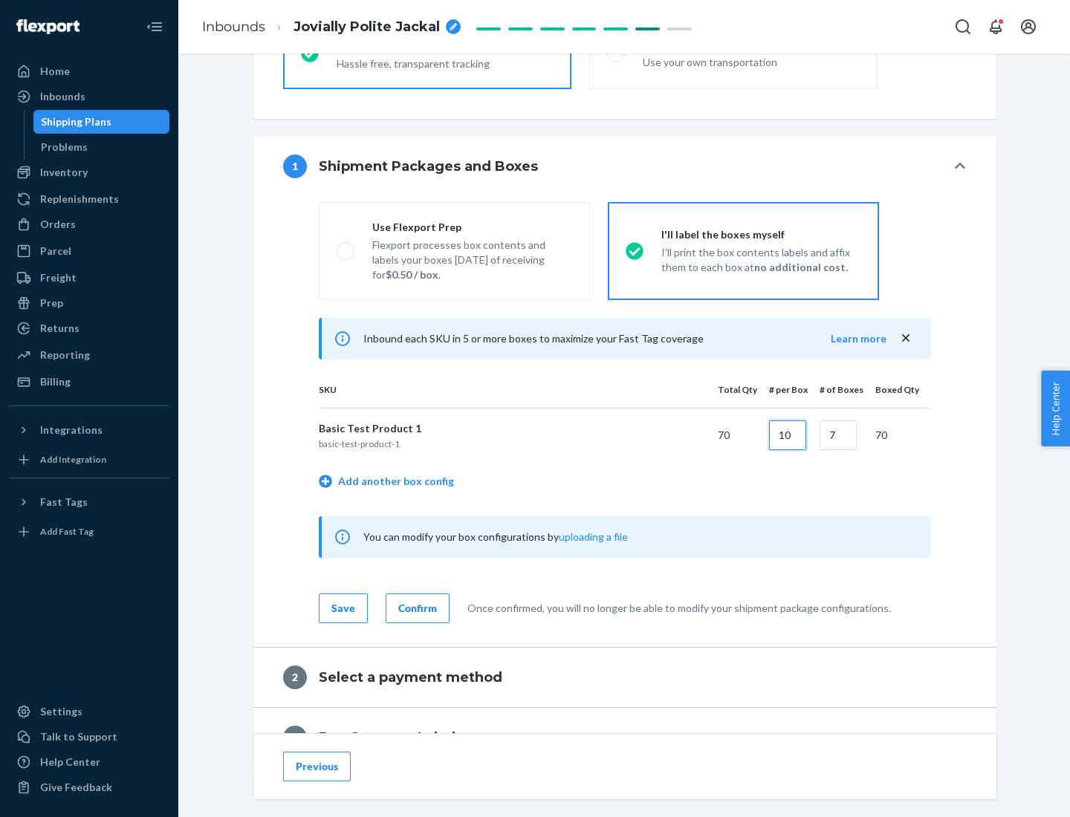
type input "10"
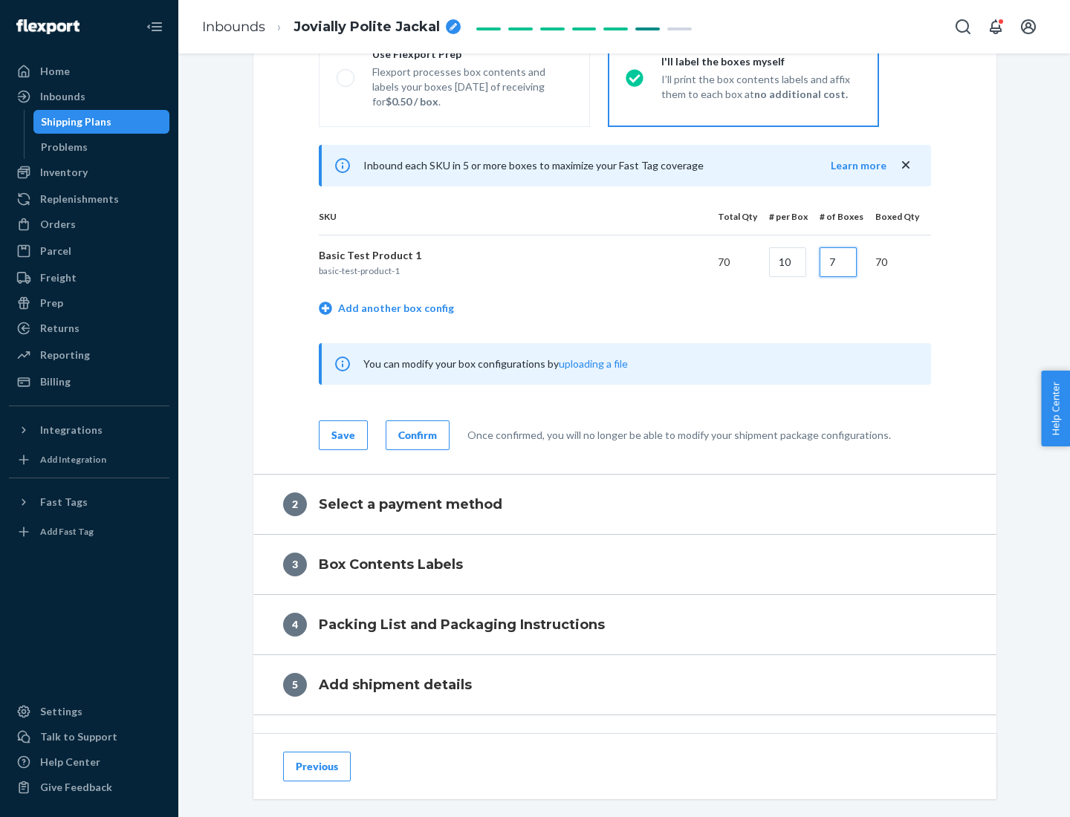
type input "7"
click at [415, 435] on div "Confirm" at bounding box center [417, 435] width 39 height 15
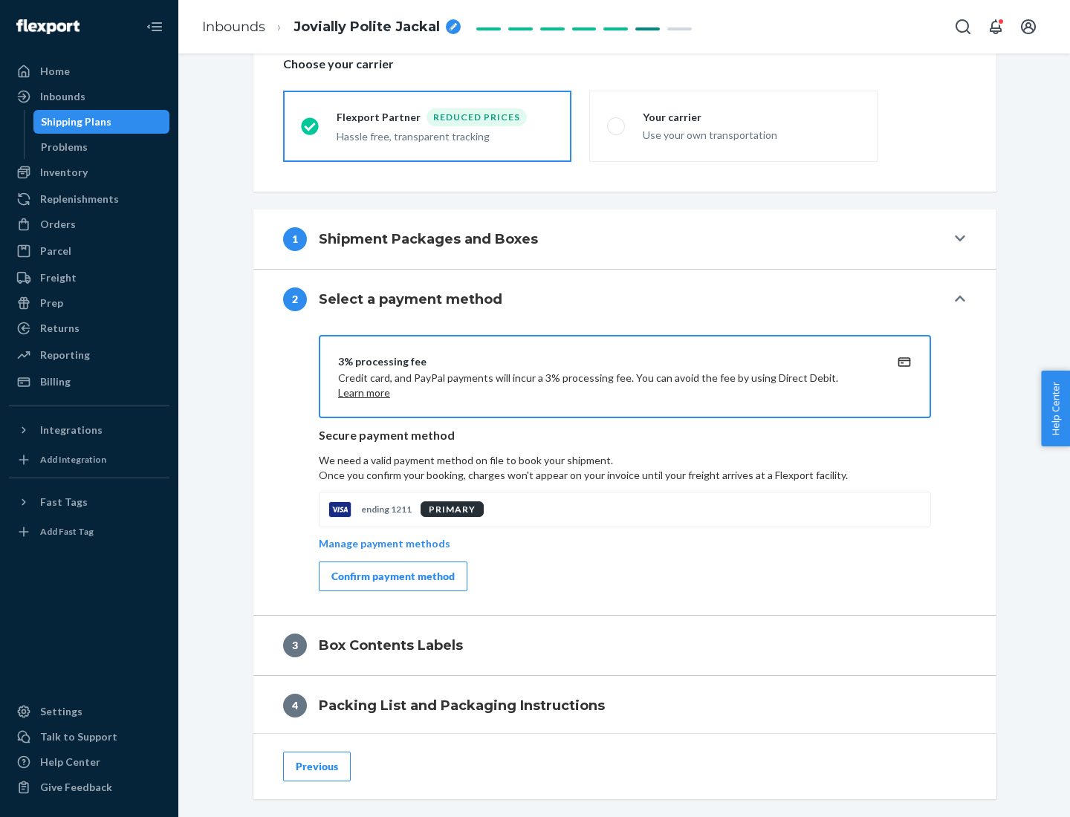
scroll to position [533, 0]
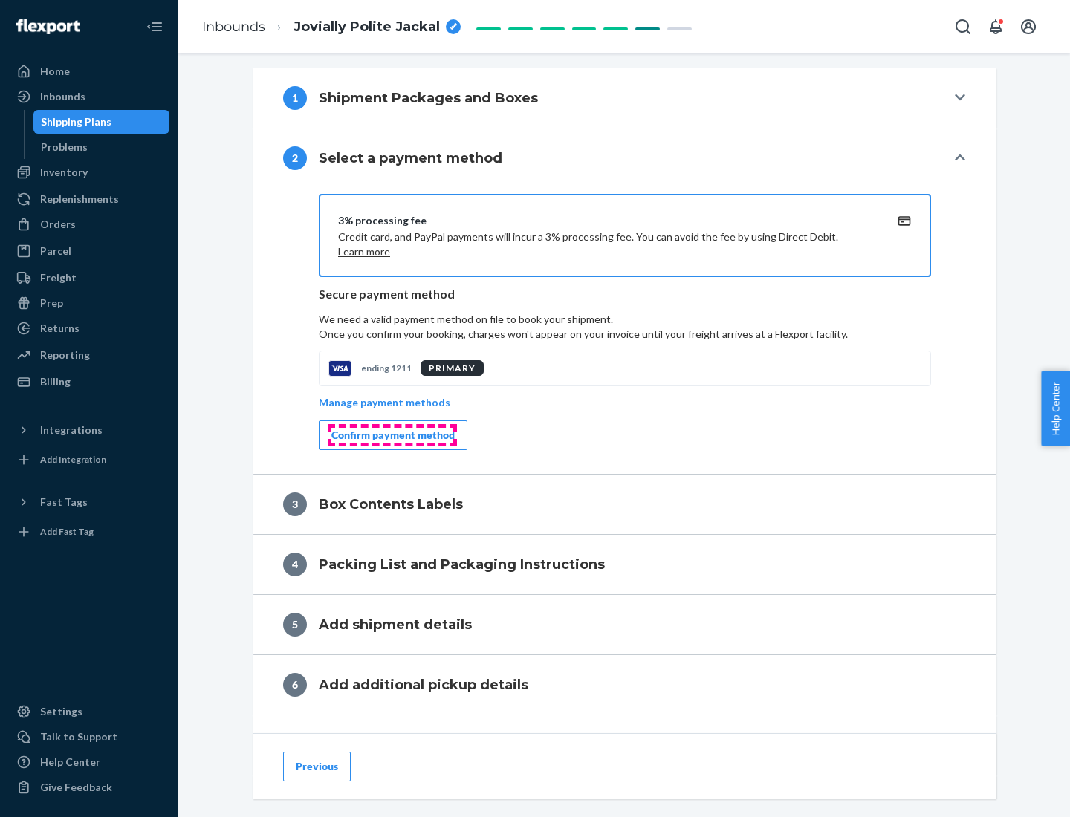
click at [391, 435] on div "Confirm payment method" at bounding box center [392, 435] width 123 height 15
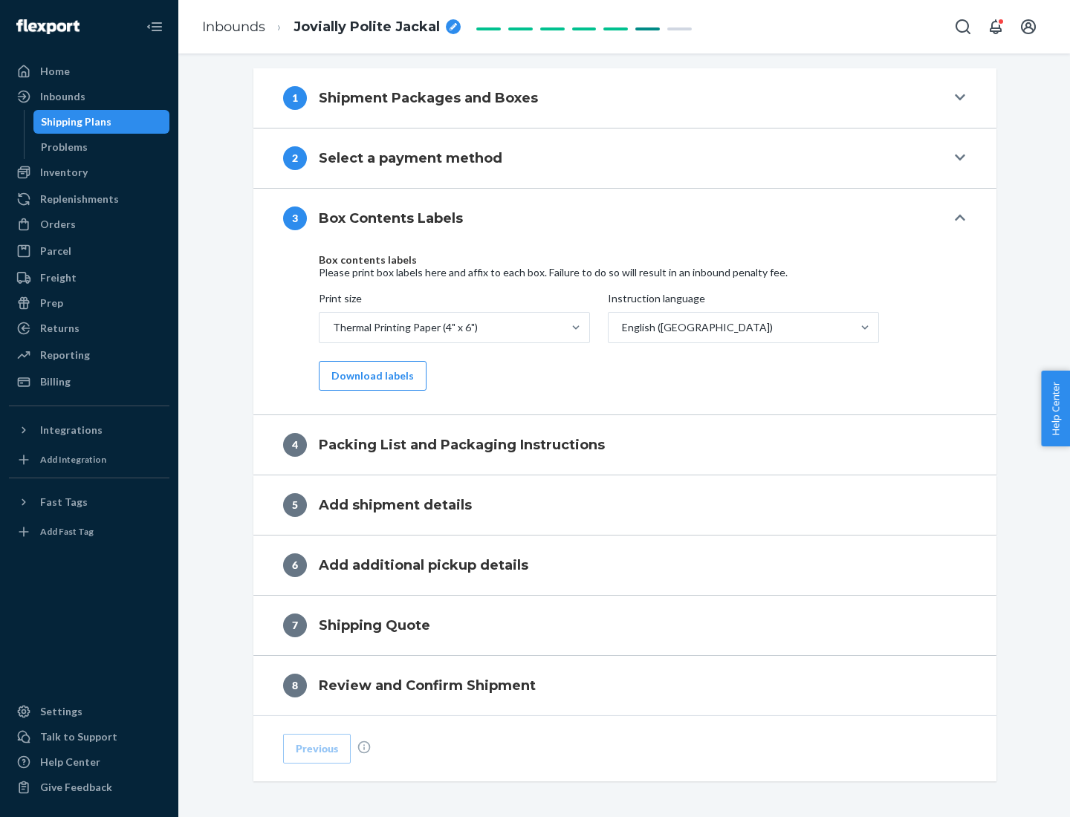
scroll to position [473, 0]
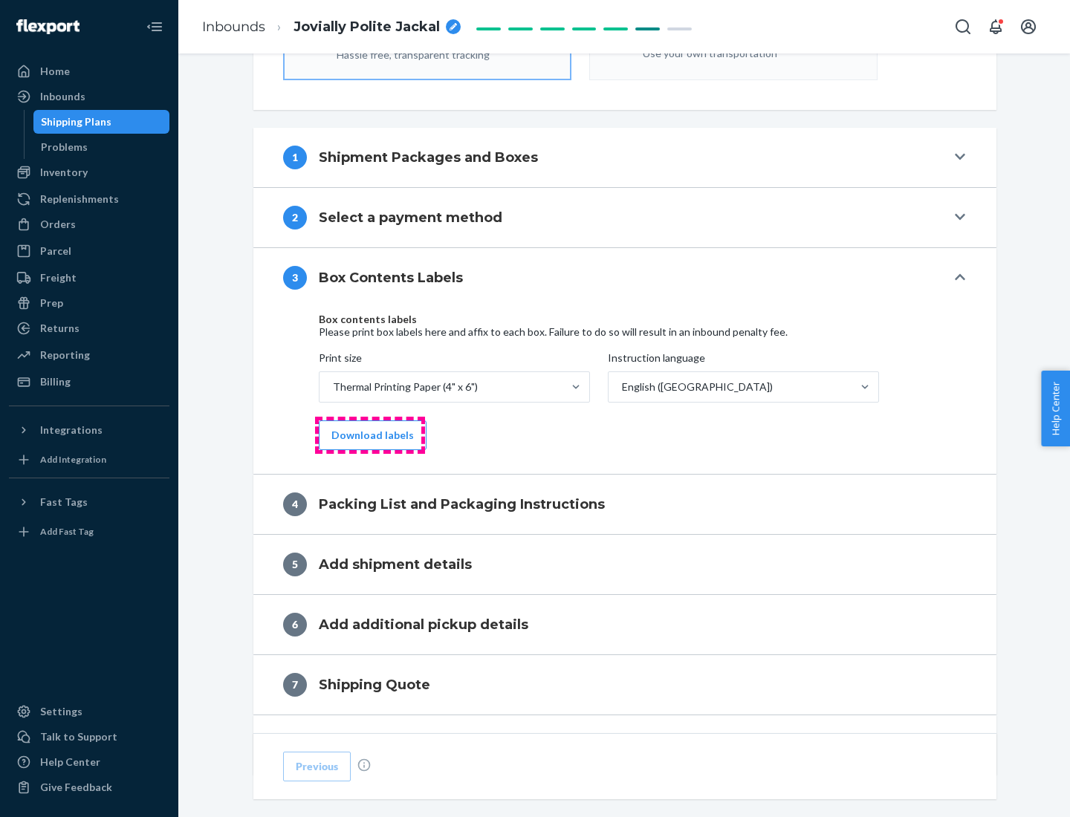
click at [369, 435] on button "Download labels" at bounding box center [373, 435] width 108 height 30
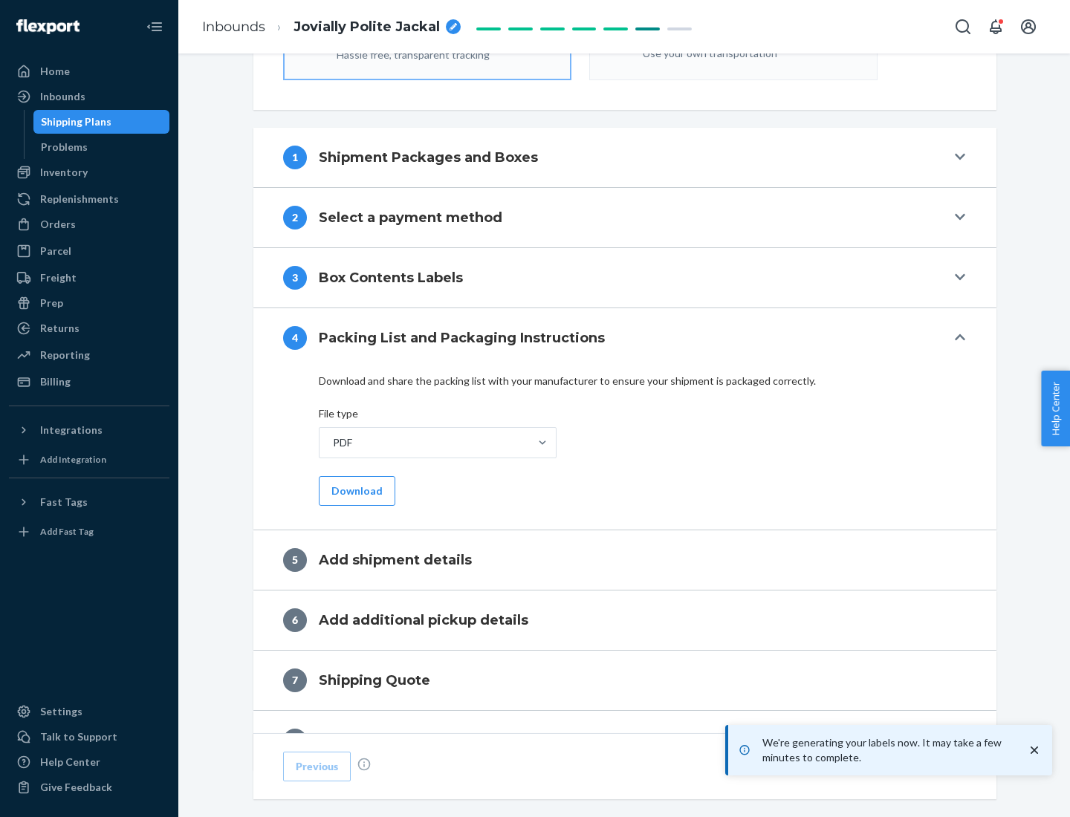
scroll to position [529, 0]
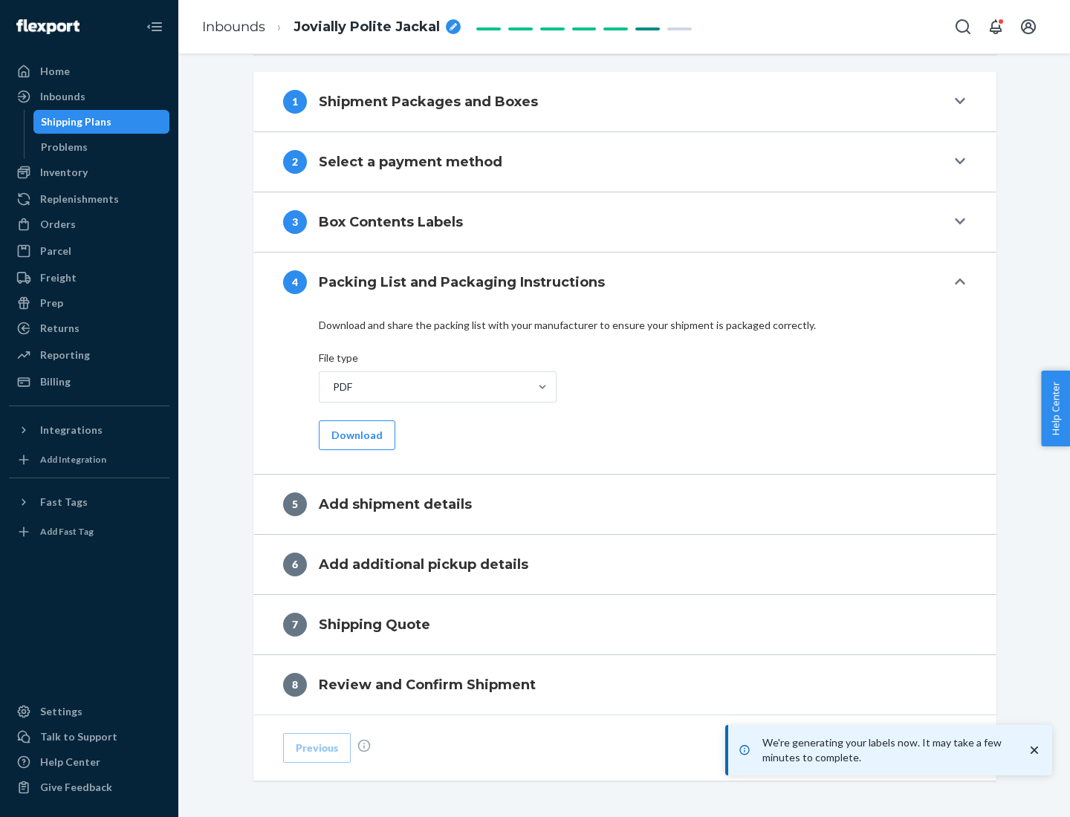
click at [355, 435] on button "Download" at bounding box center [357, 435] width 77 height 30
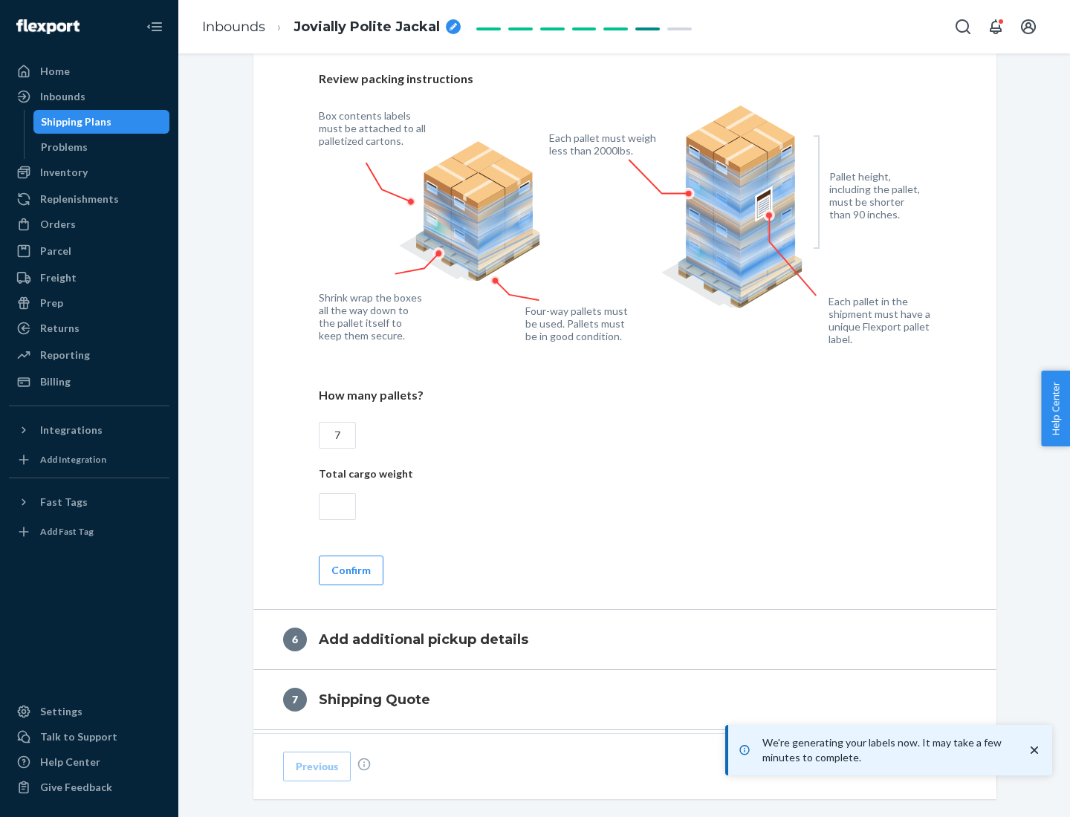
scroll to position [1024, 0]
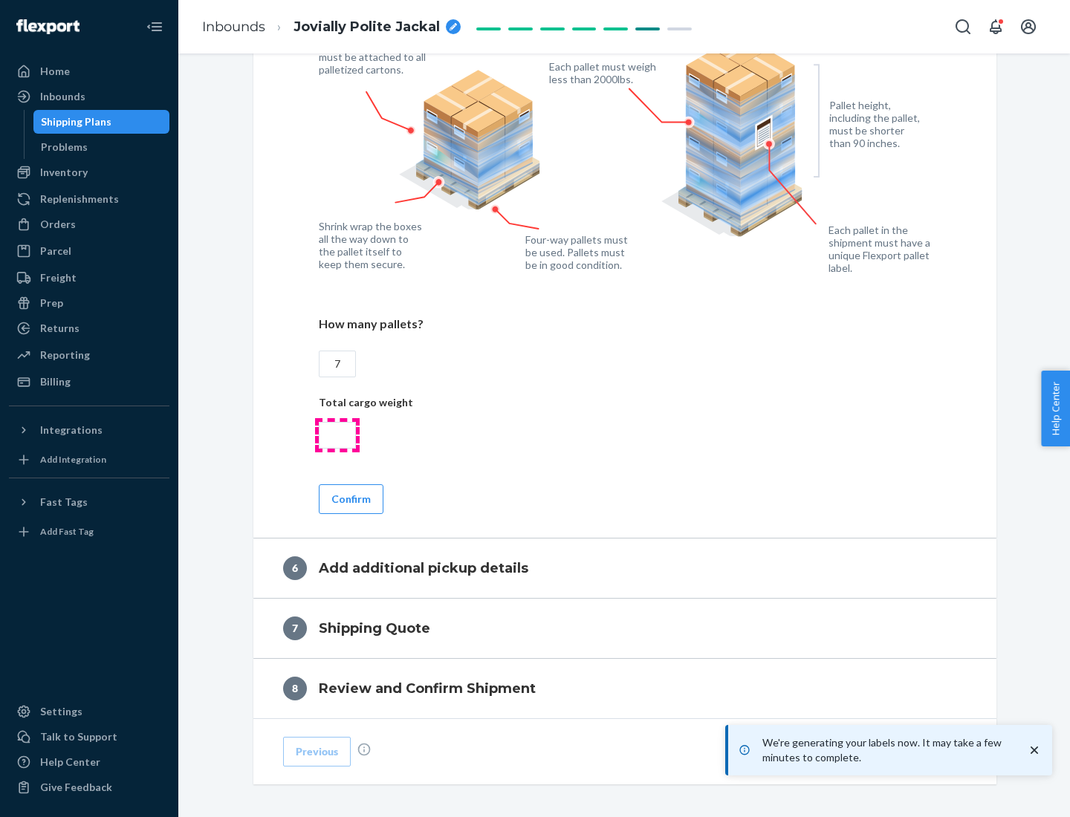
type input "7"
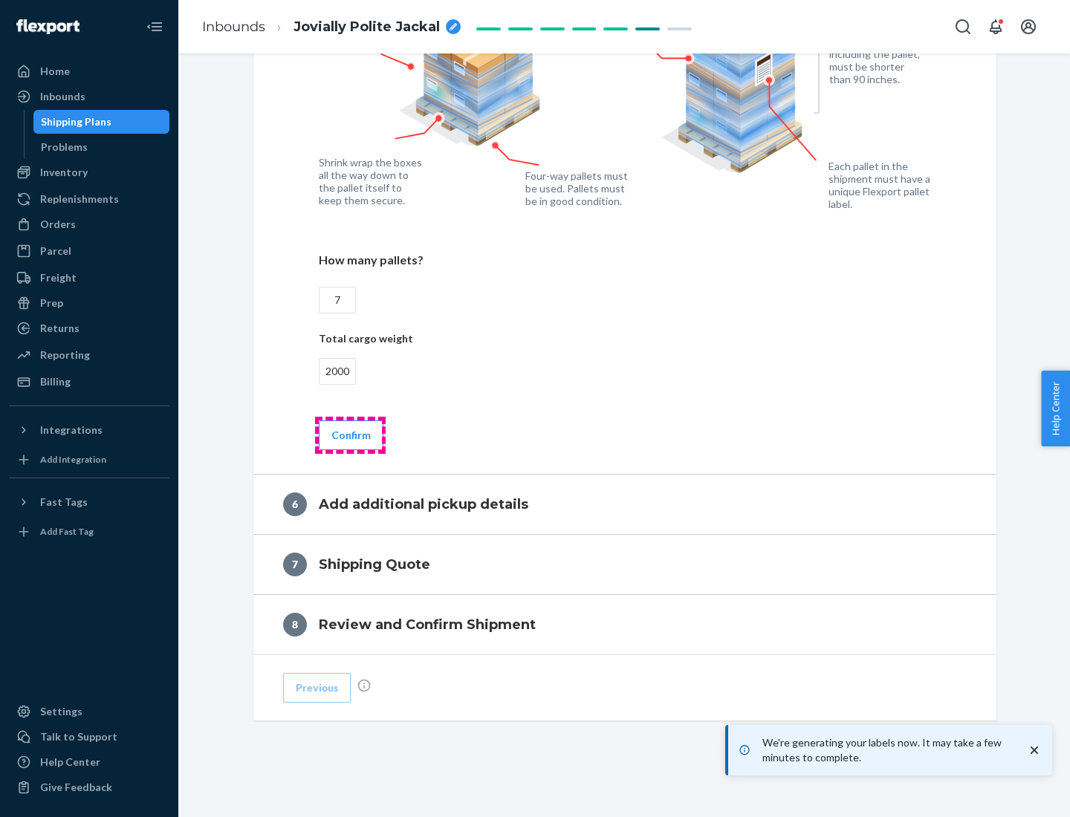
type input "2000"
click at [350, 435] on button "Confirm" at bounding box center [351, 435] width 65 height 30
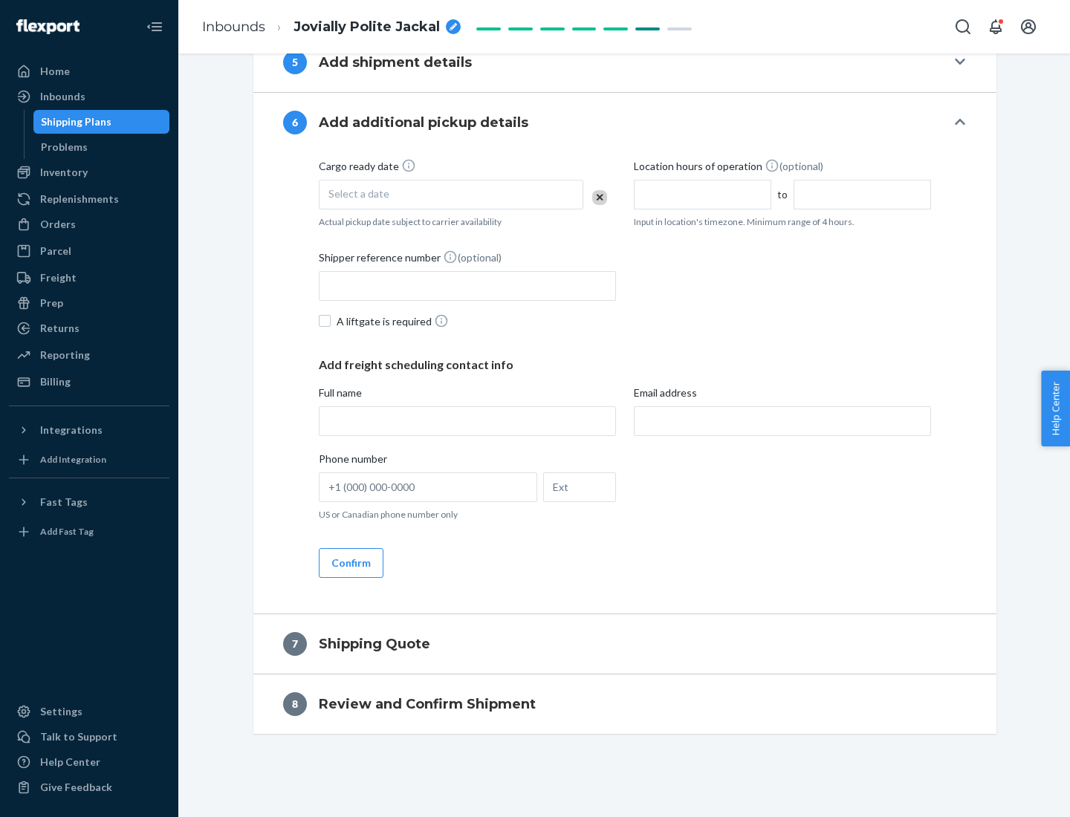
scroll to position [568, 0]
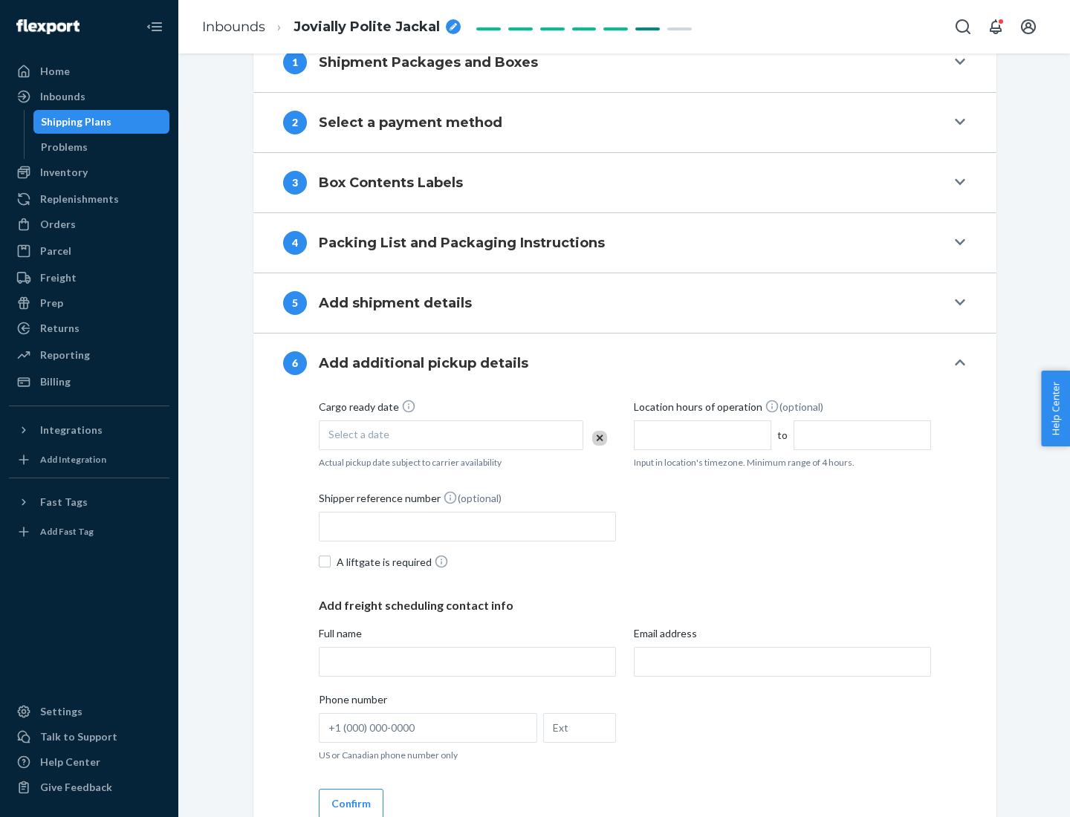
click at [451, 435] on div "Select a date" at bounding box center [451, 435] width 264 height 30
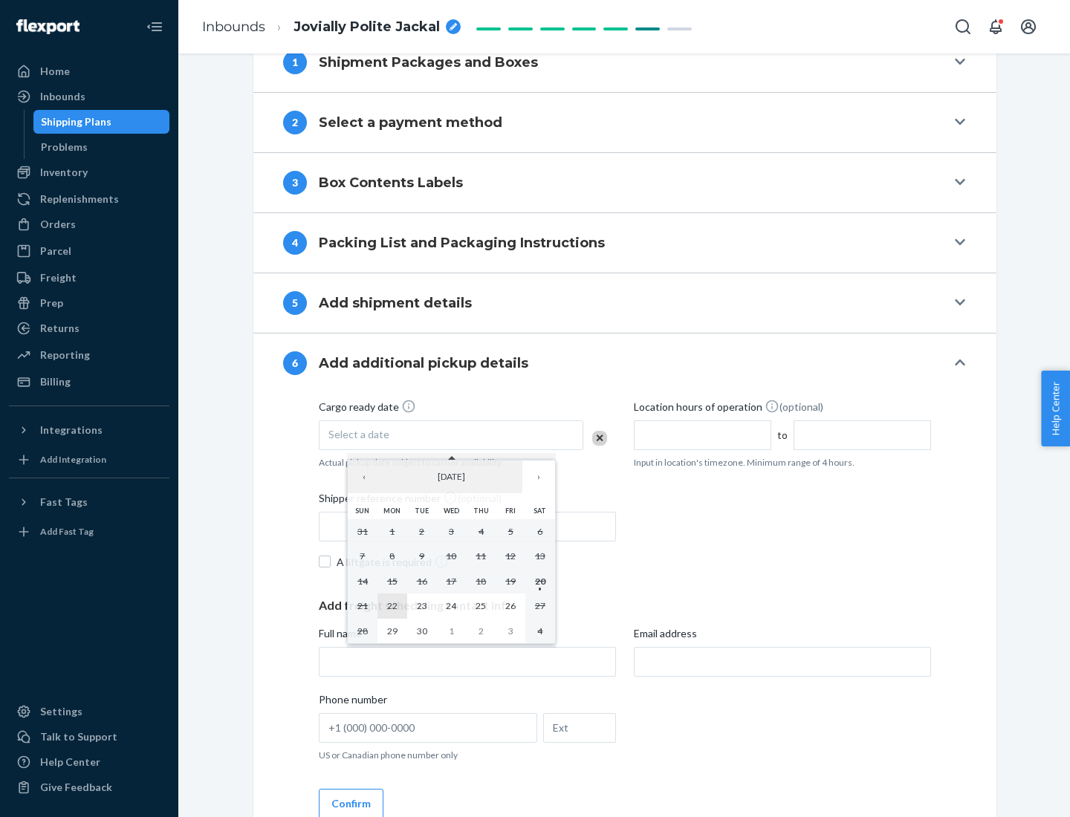
click at [391, 605] on abbr "22" at bounding box center [392, 605] width 10 height 11
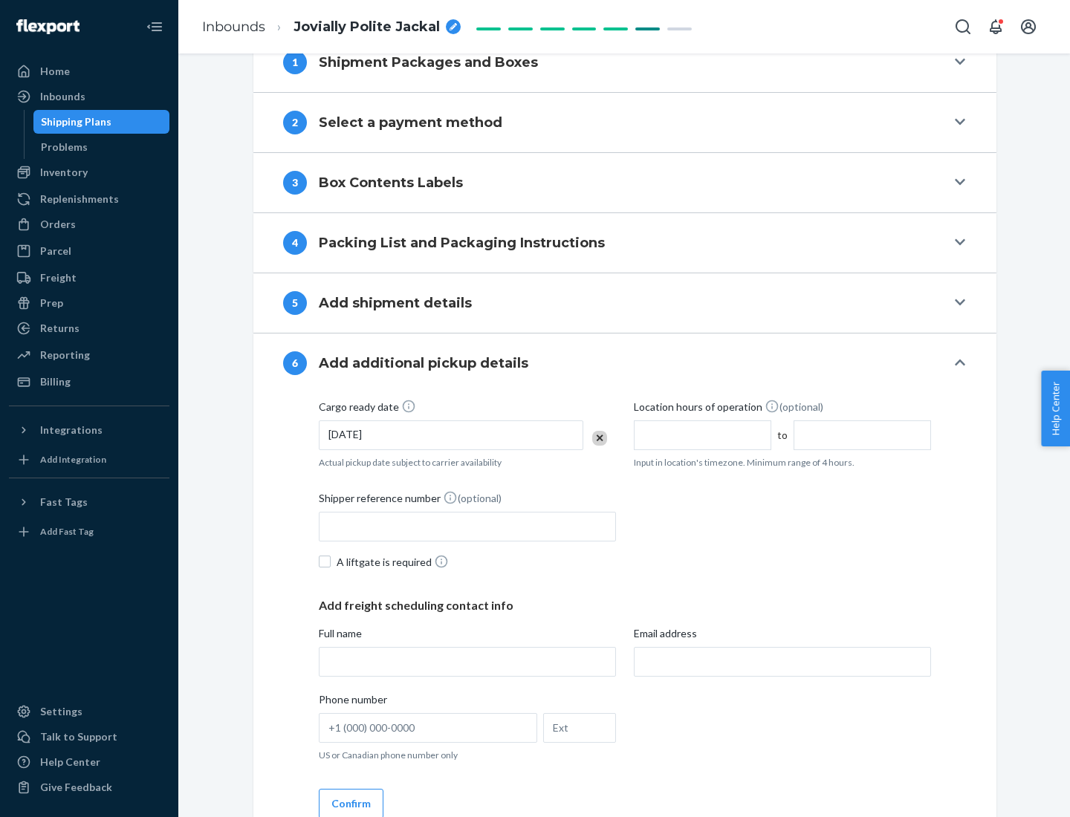
scroll to position [795, 0]
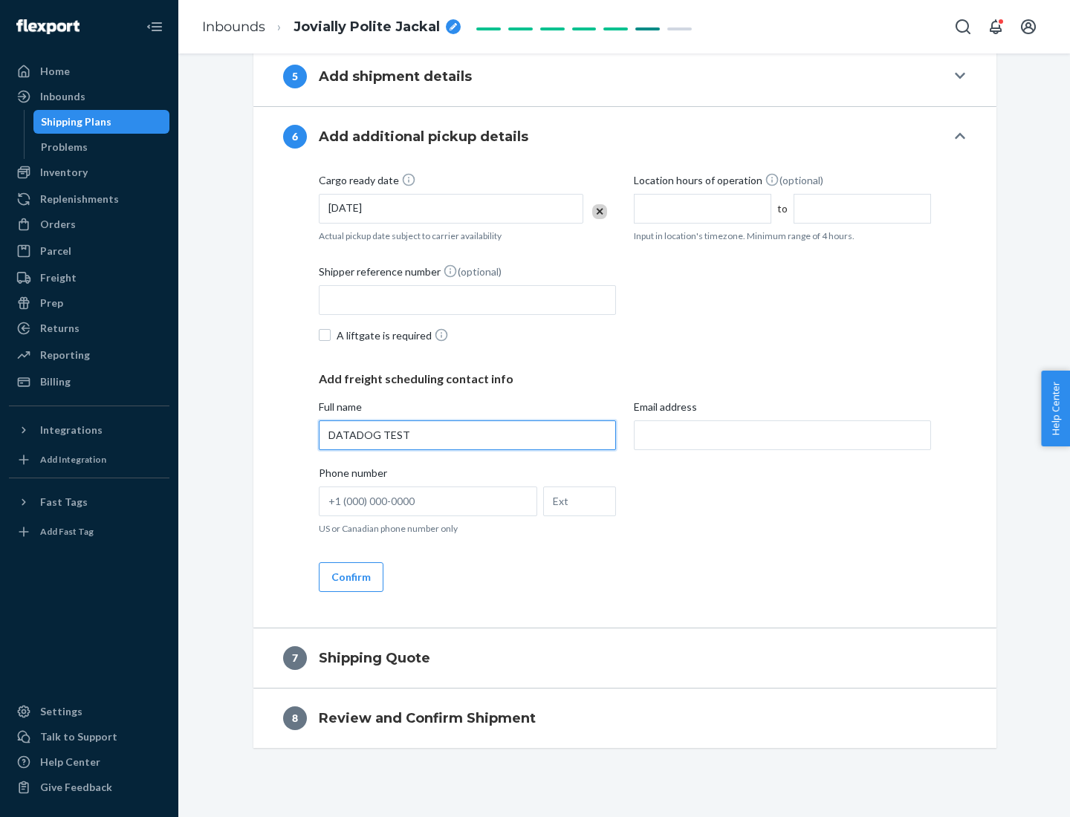
type input "DATADOG TEST"
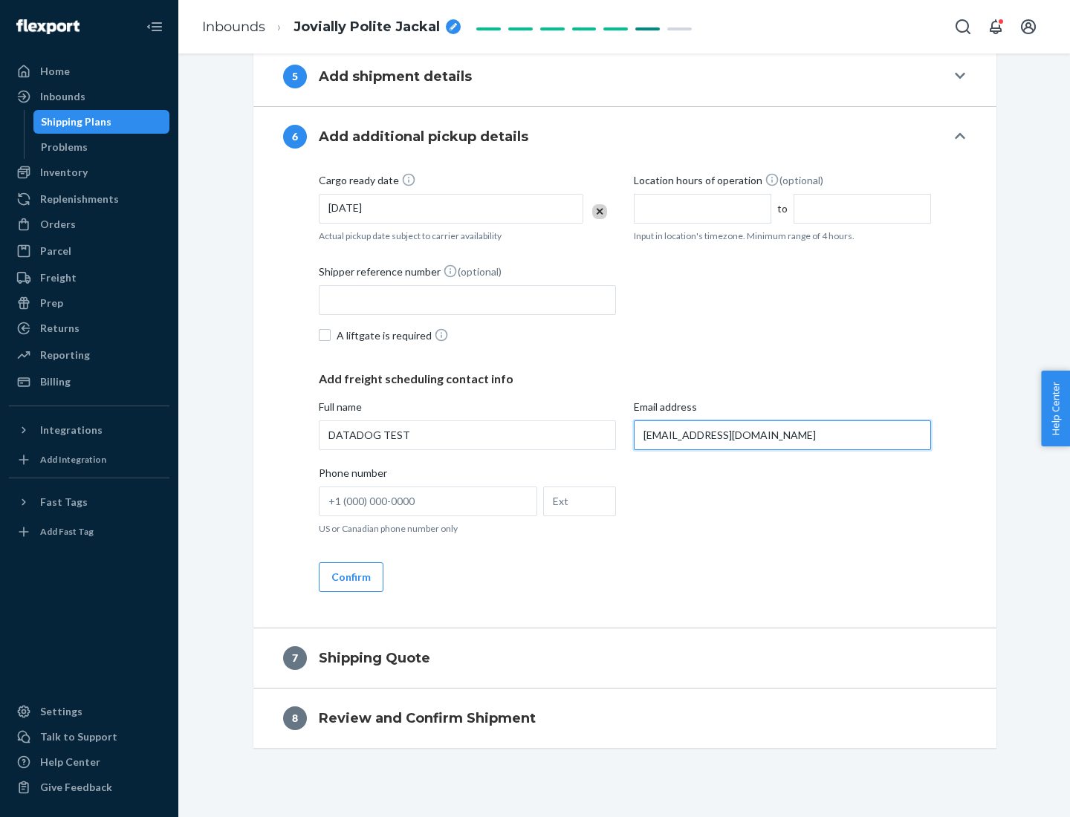
scroll to position [809, 0]
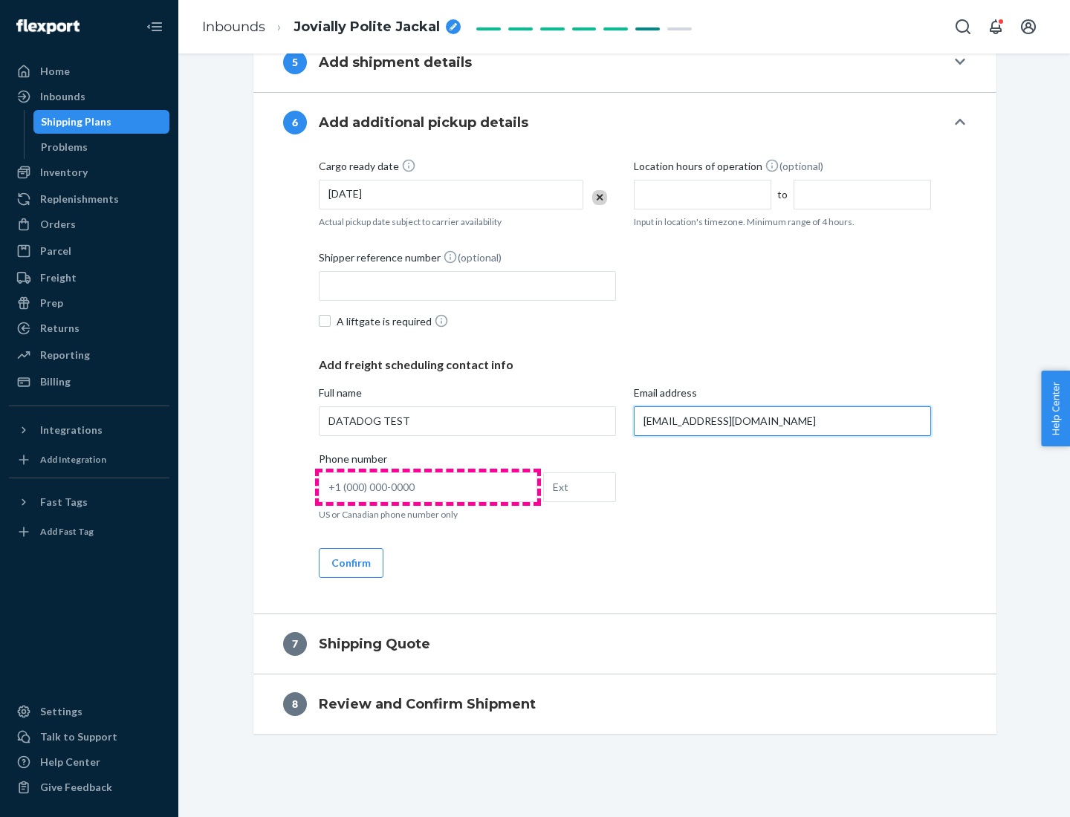
type input "[EMAIL_ADDRESS][DOMAIN_NAME]"
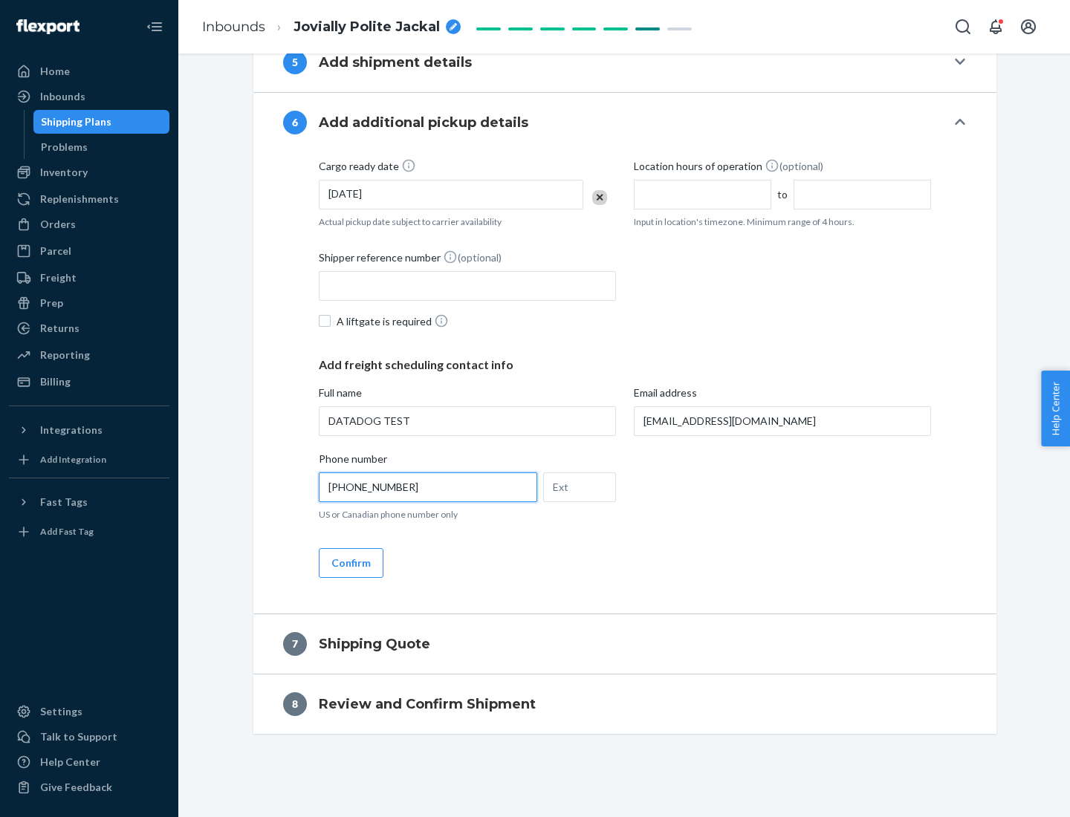
type input "[PHONE_NUMBER]"
click at [350, 562] on button "Confirm" at bounding box center [351, 563] width 65 height 30
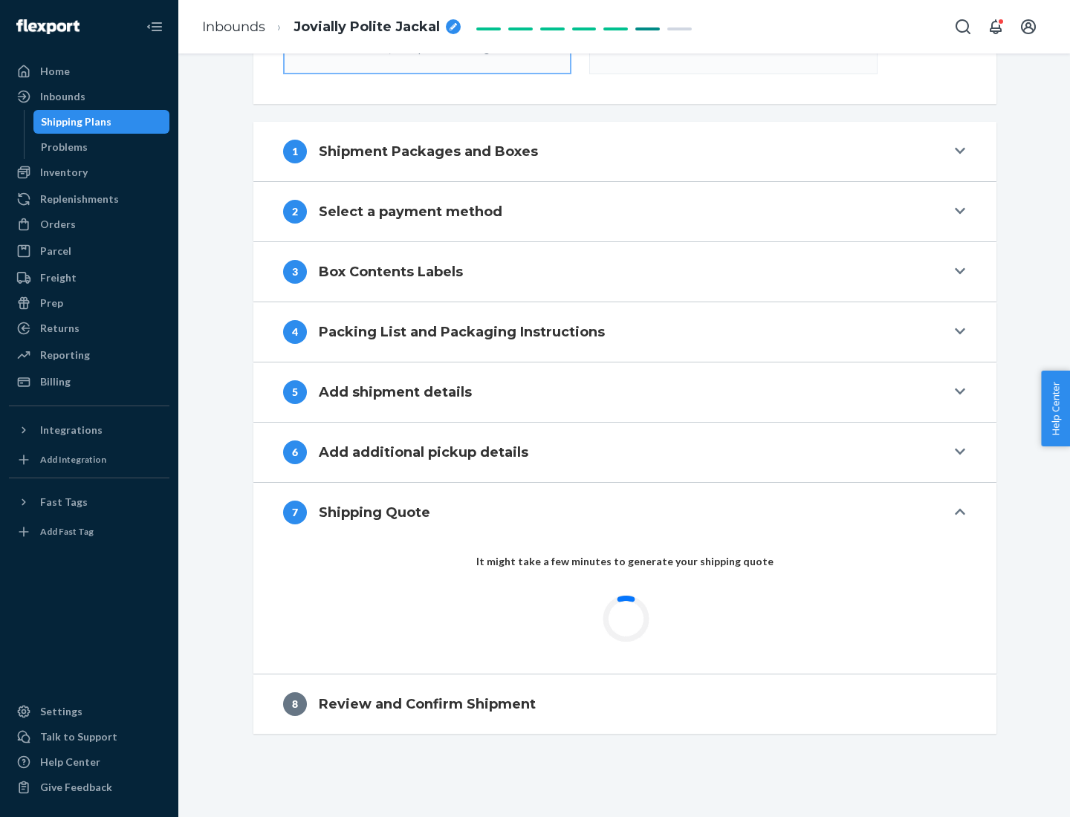
scroll to position [533, 0]
